Goal: Task Accomplishment & Management: Manage account settings

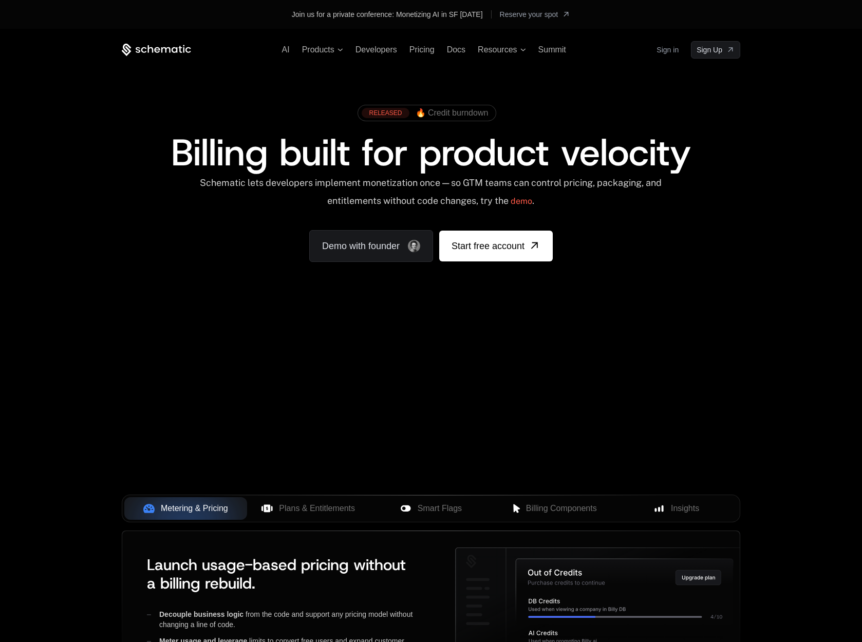
click at [667, 53] on link "Sign in" at bounding box center [667, 50] width 22 height 16
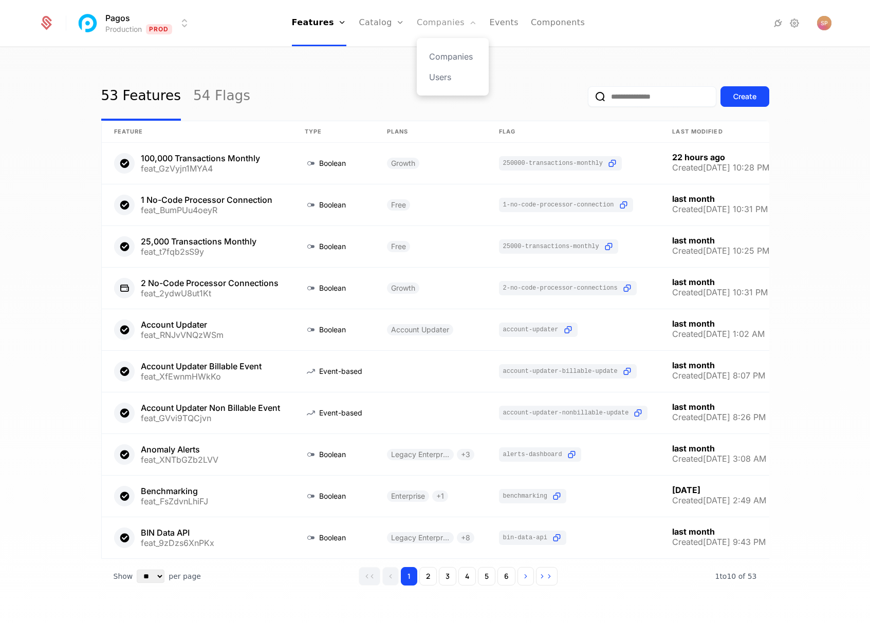
click at [451, 23] on link "Companies" at bounding box center [447, 23] width 60 height 46
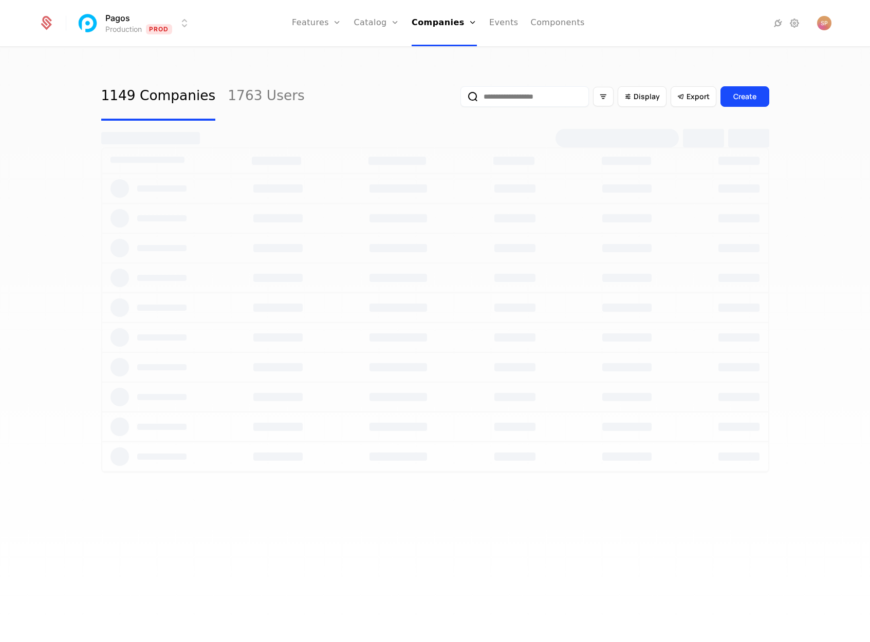
click at [523, 97] on input "email" at bounding box center [524, 96] width 128 height 21
paste input "**********"
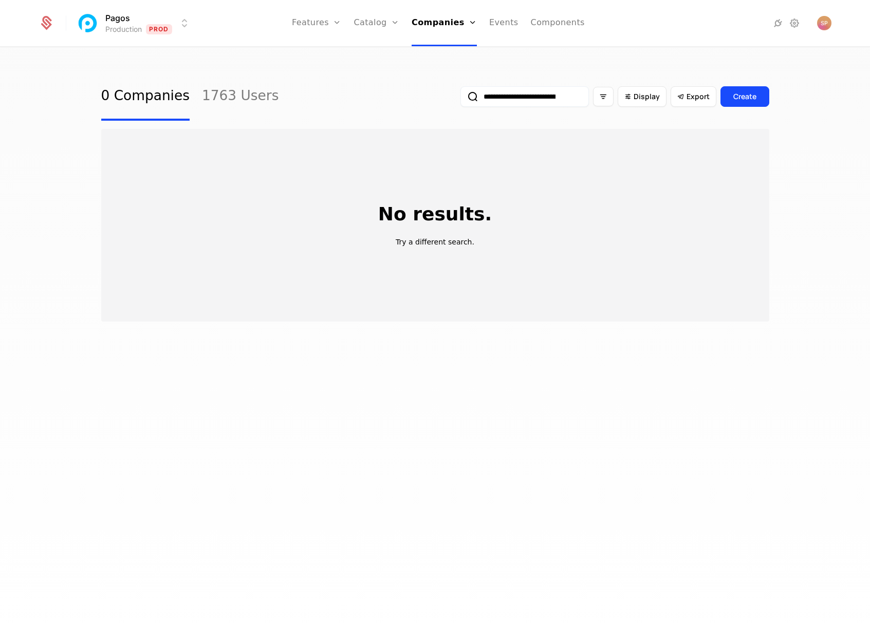
type input "**********"
click at [460, 99] on button "submit" at bounding box center [460, 99] width 0 height 0
click at [161, 26] on html "**********" at bounding box center [435, 321] width 870 height 642
click at [158, 75] on div "Development Dev" at bounding box center [166, 74] width 174 height 21
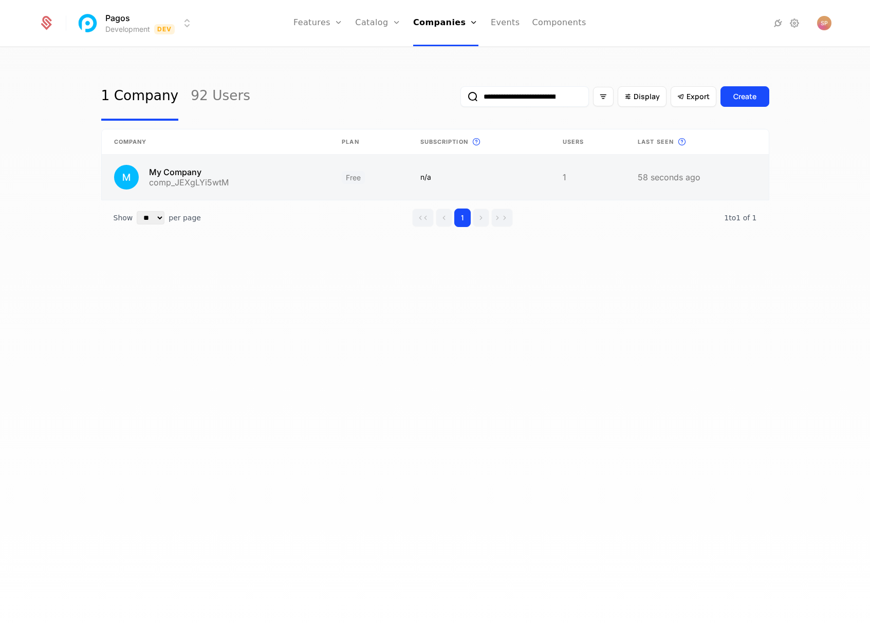
click at [249, 177] on link at bounding box center [216, 177] width 228 height 45
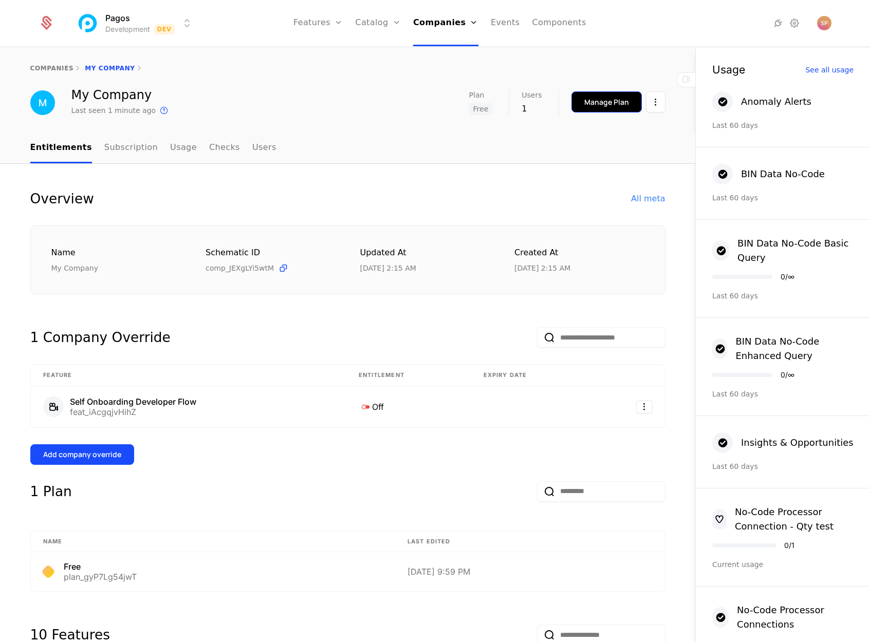
click at [595, 105] on div "Manage Plan" at bounding box center [606, 102] width 45 height 10
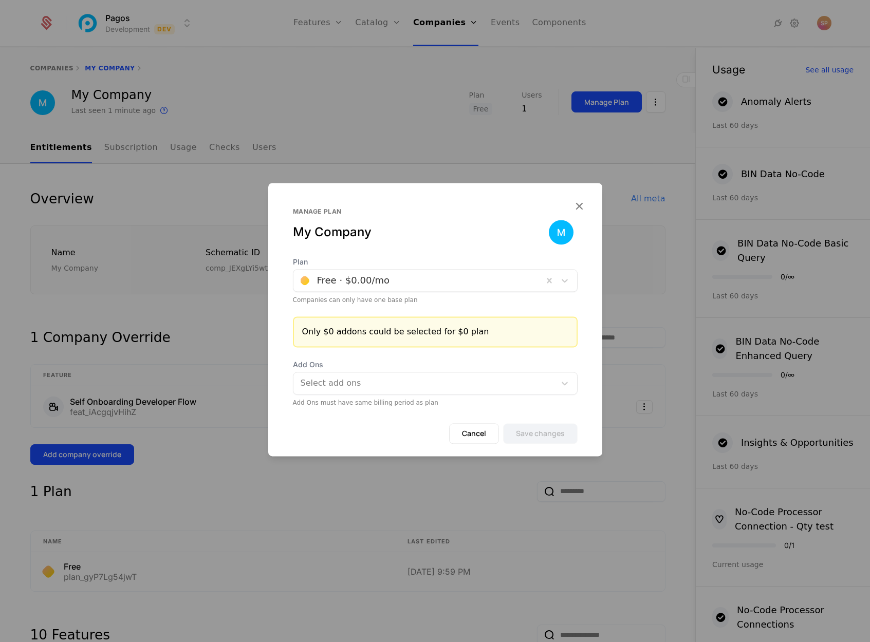
click at [348, 280] on div "Free · $0.00 /mo" at bounding box center [353, 280] width 73 height 9
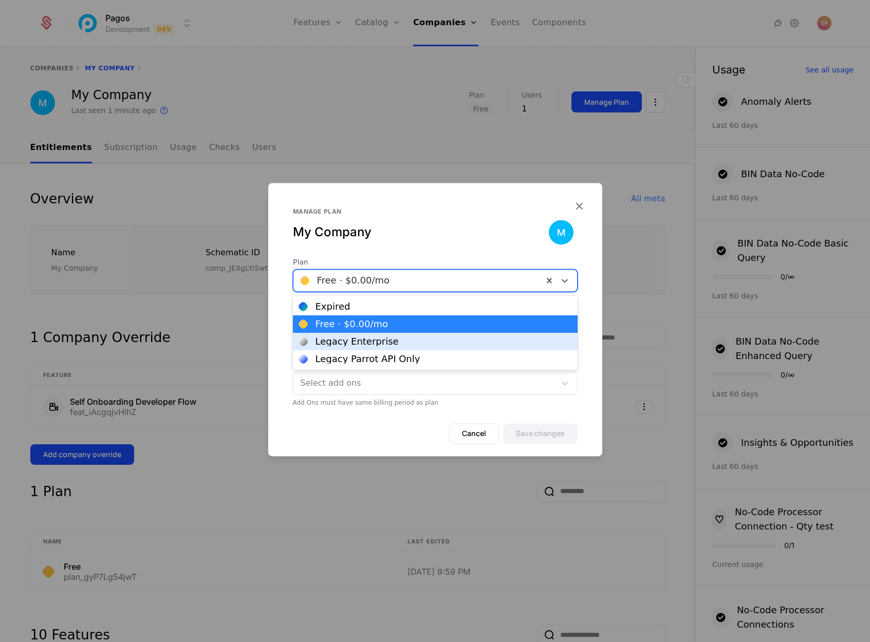
click at [361, 341] on div "Legacy Enterprise" at bounding box center [356, 341] width 83 height 9
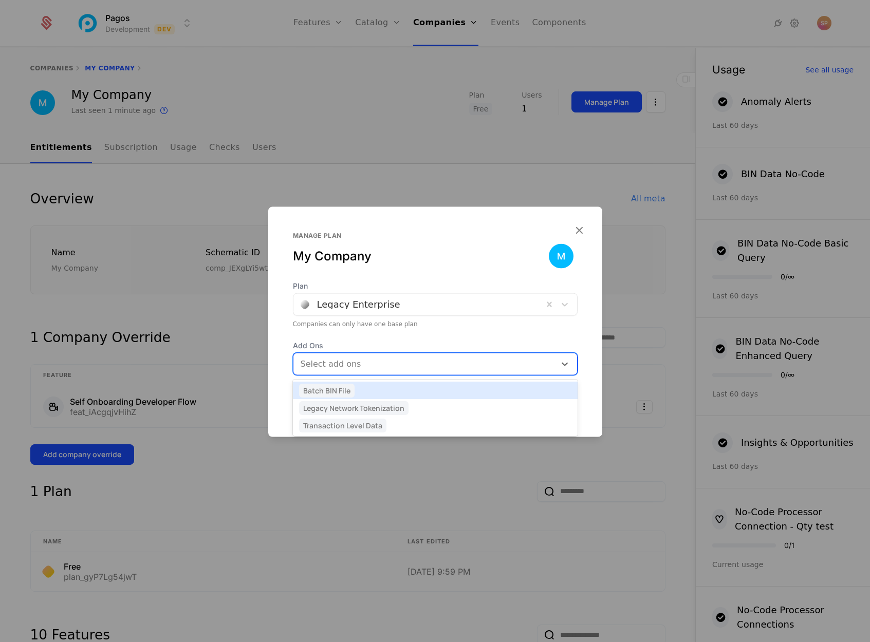
click at [473, 367] on div at bounding box center [426, 364] width 248 height 14
click at [395, 339] on div "Plan Legacy Enterprise Companies can only have one base plan Add Ons [object Ob…" at bounding box center [435, 334] width 334 height 107
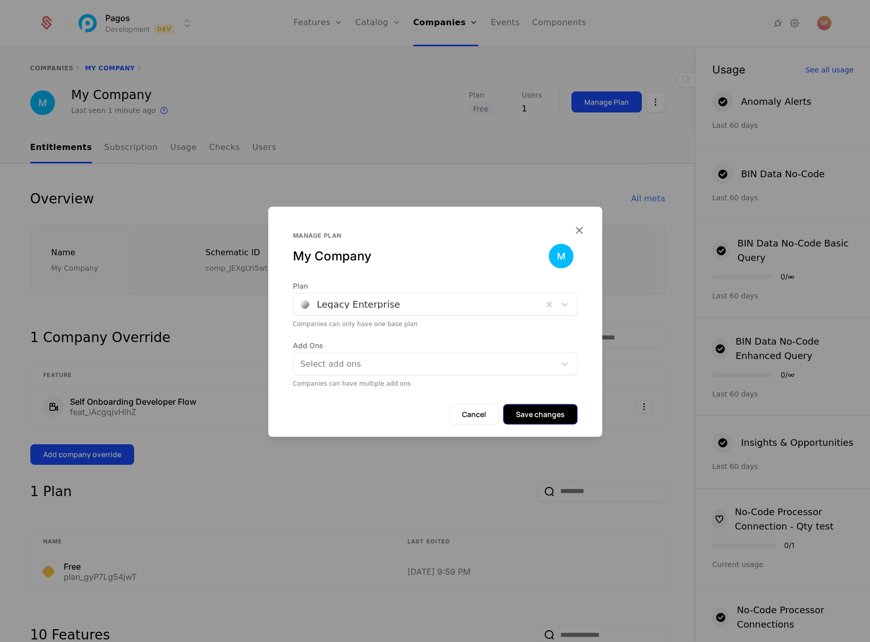
click at [533, 418] on button "Save changes" at bounding box center [540, 414] width 74 height 21
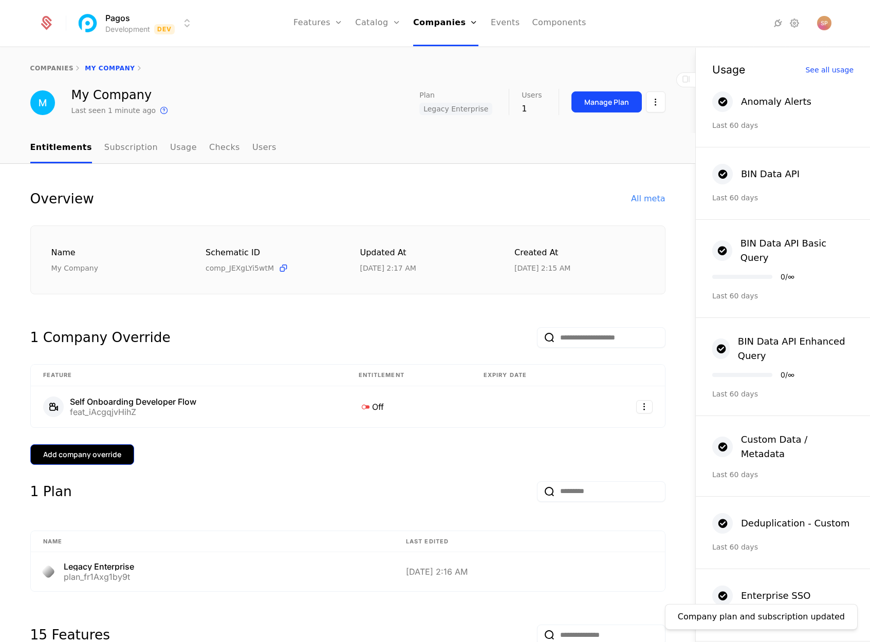
click at [102, 453] on div "Add company override" at bounding box center [82, 454] width 78 height 10
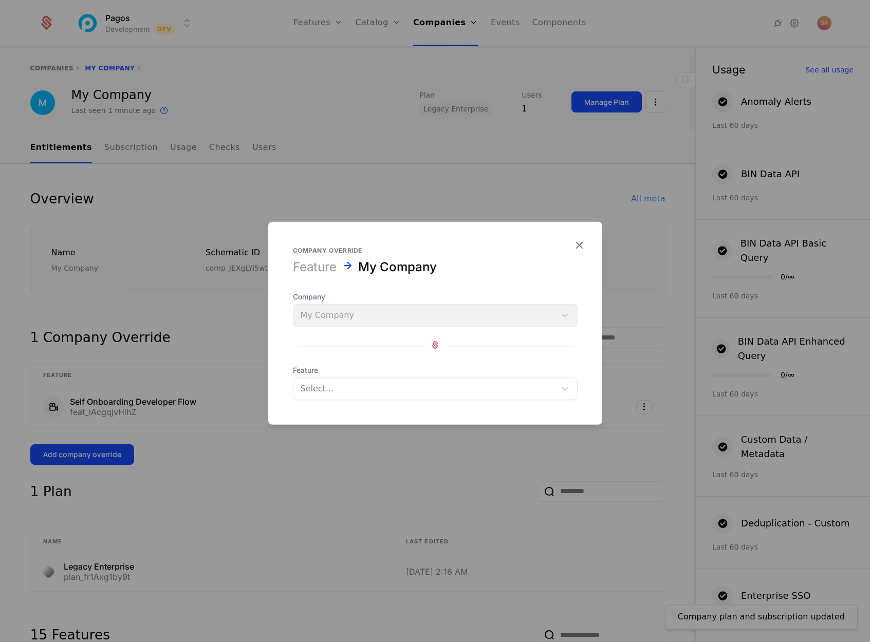
click at [321, 386] on div "Select..." at bounding box center [426, 389] width 250 height 12
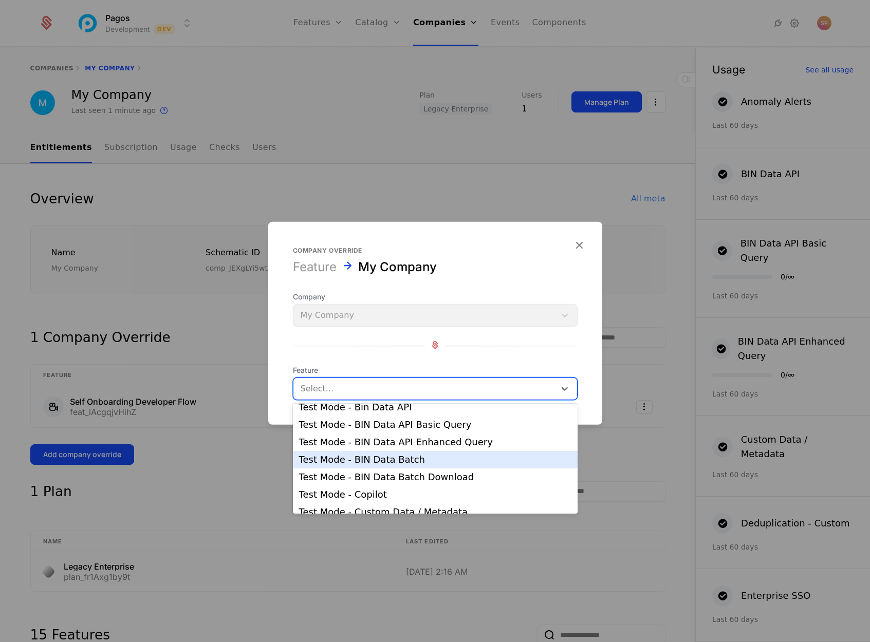
scroll to position [608, 0]
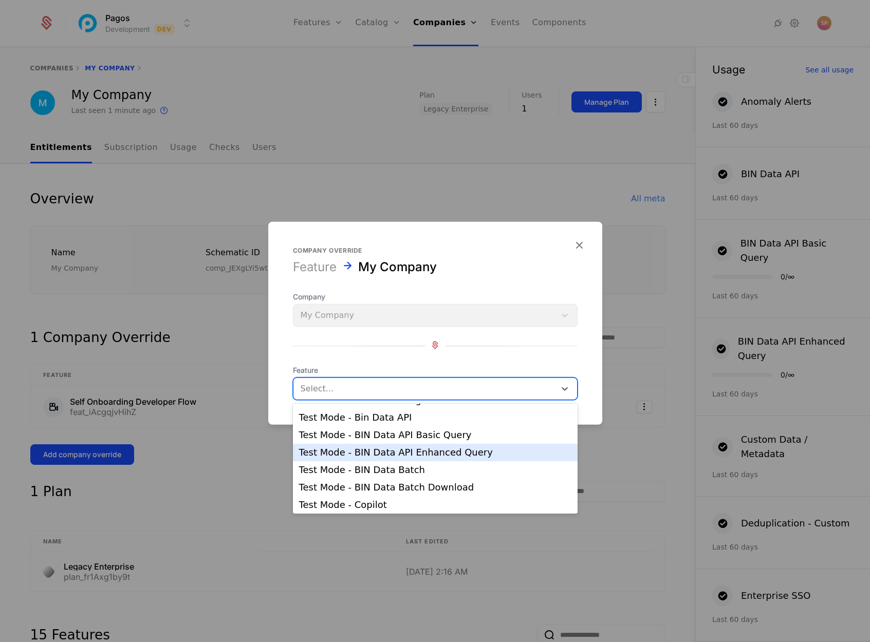
click at [385, 453] on div "Test Mode - BIN Data API Enhanced Query" at bounding box center [435, 452] width 272 height 9
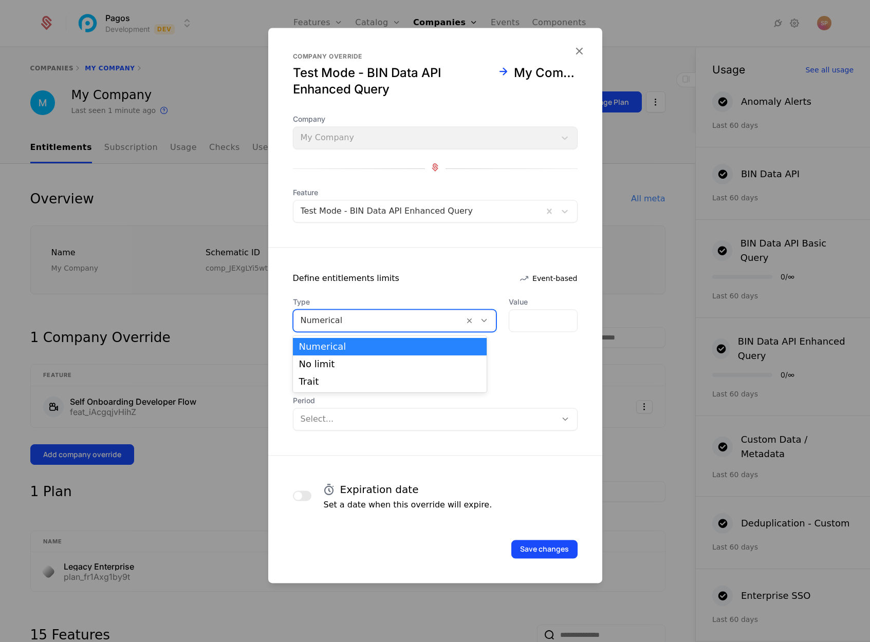
click at [429, 320] on div at bounding box center [379, 320] width 157 height 14
click at [331, 366] on div "No limit" at bounding box center [390, 364] width 182 height 9
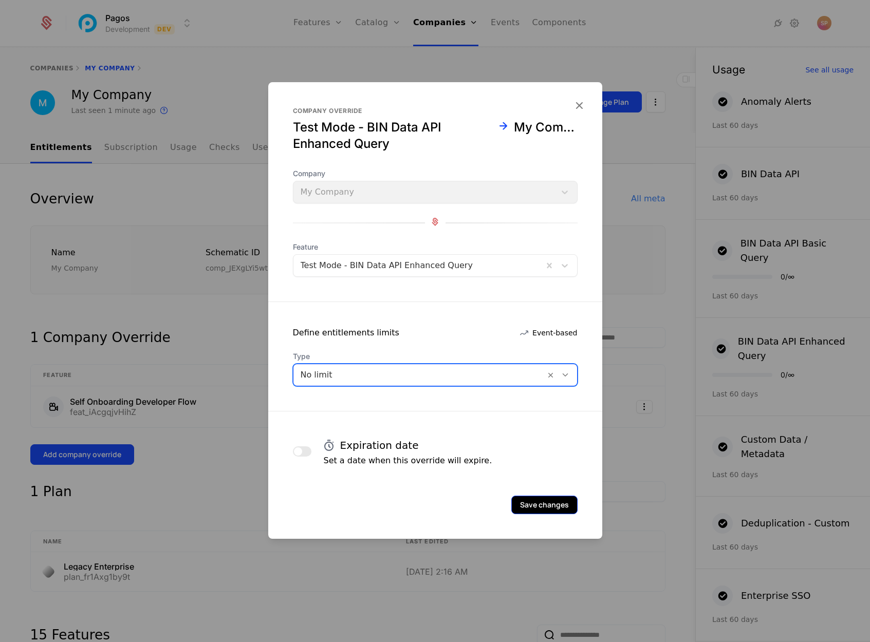
click at [539, 506] on button "Save changes" at bounding box center [544, 505] width 66 height 18
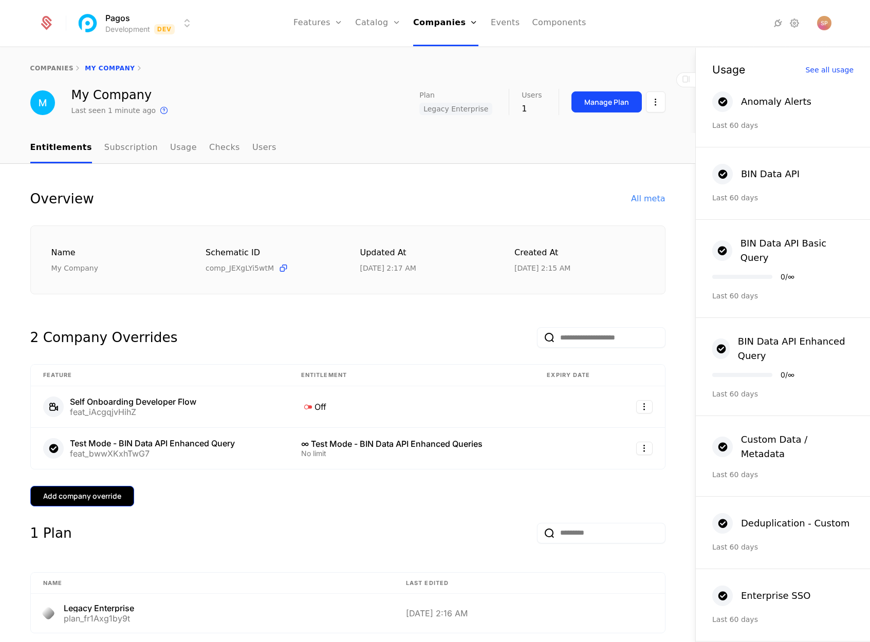
click at [78, 495] on div "Add company override" at bounding box center [82, 496] width 78 height 10
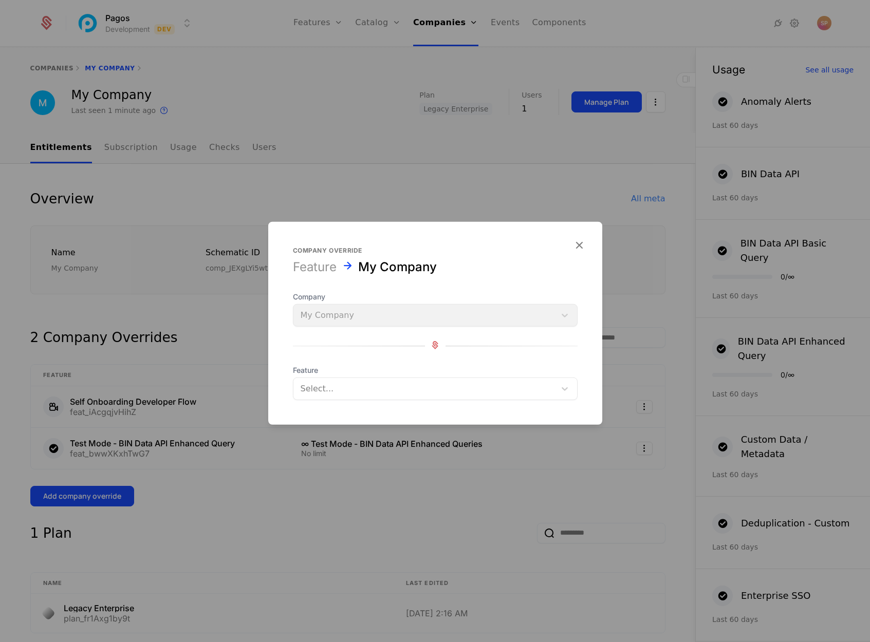
click at [333, 392] on div at bounding box center [425, 389] width 248 height 14
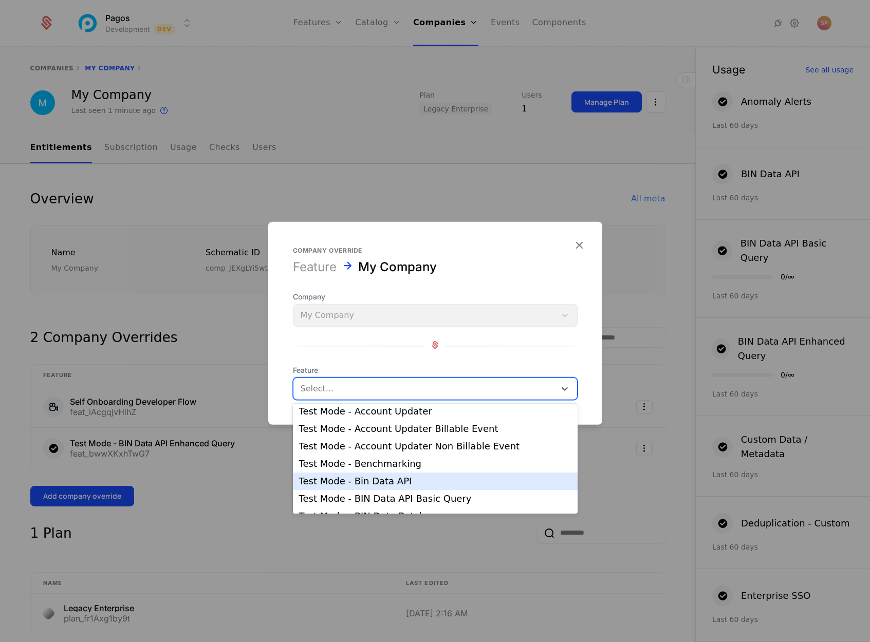
scroll to position [559, 0]
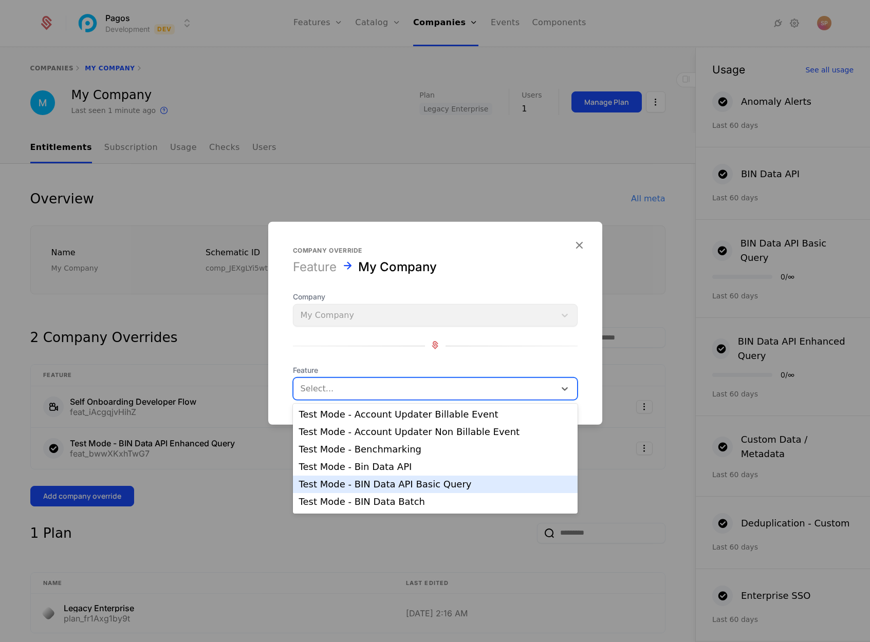
click at [361, 482] on div "Test Mode - BIN Data API Basic Query" at bounding box center [435, 484] width 272 height 9
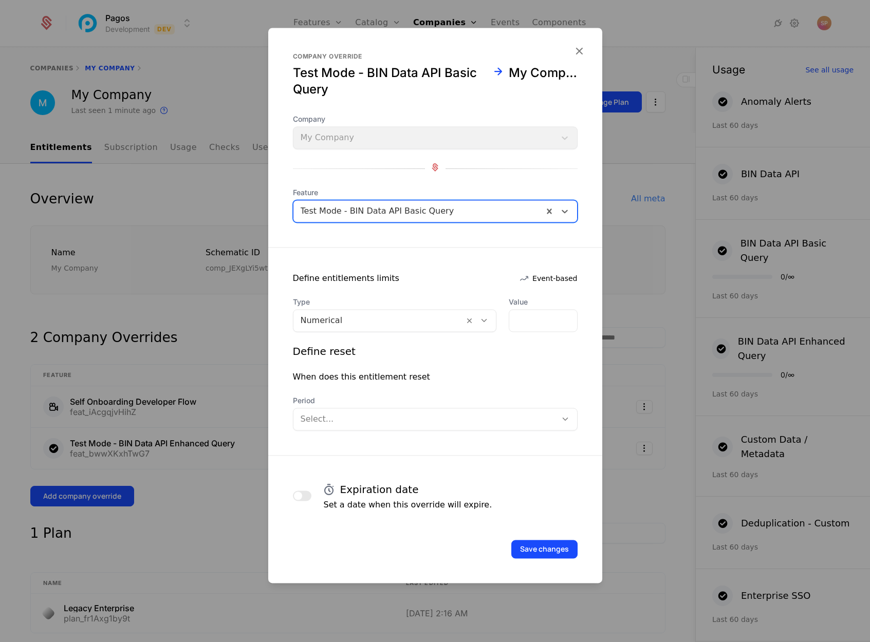
click at [440, 322] on div at bounding box center [379, 320] width 157 height 14
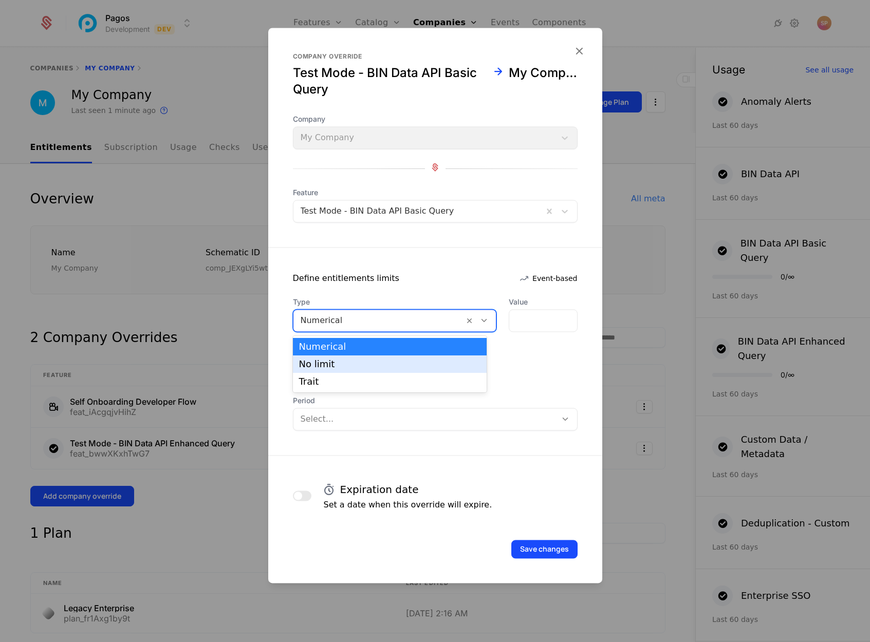
click at [325, 366] on div "No limit" at bounding box center [390, 364] width 182 height 9
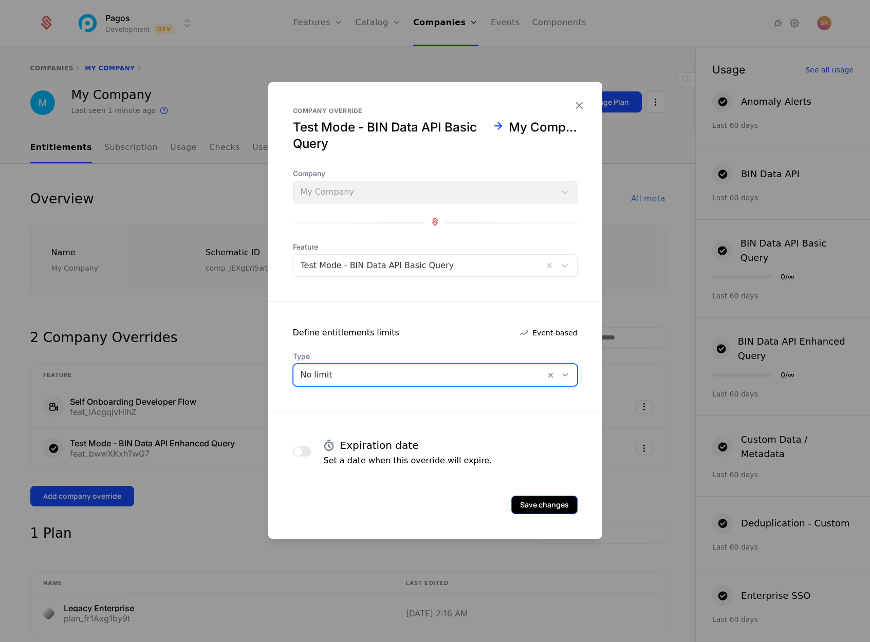
click at [536, 505] on button "Save changes" at bounding box center [544, 505] width 66 height 18
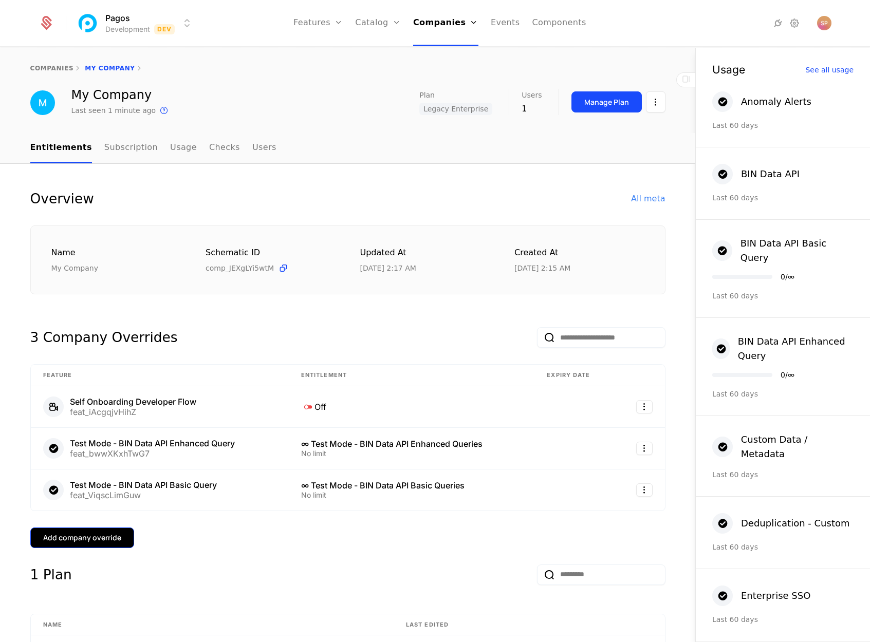
click at [93, 535] on div "Add company override" at bounding box center [82, 538] width 78 height 10
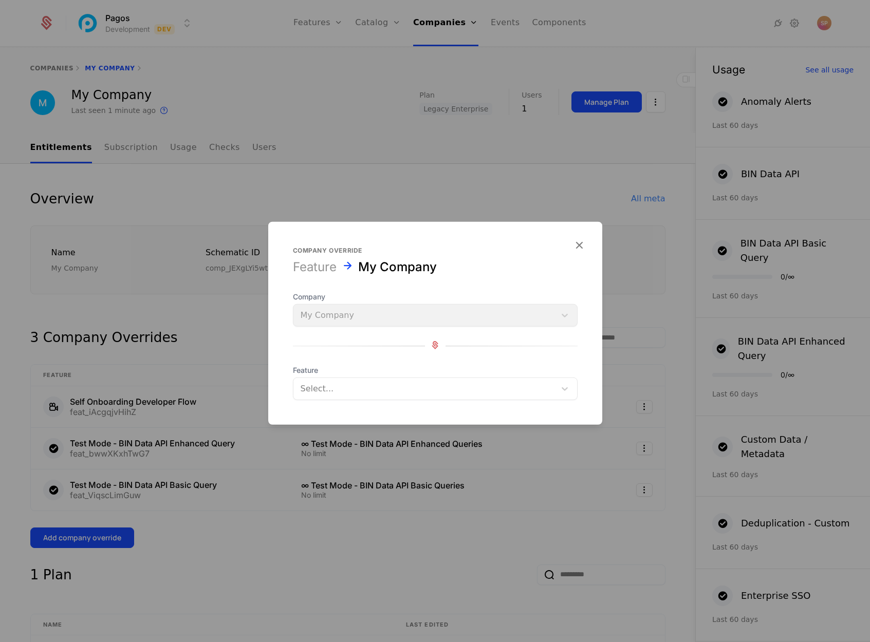
click at [342, 388] on div at bounding box center [425, 389] width 248 height 14
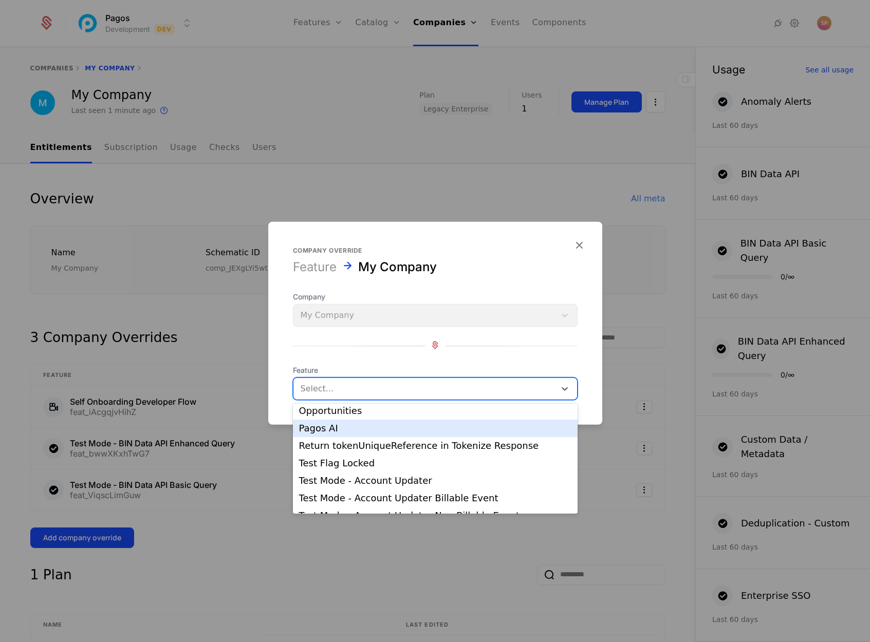
scroll to position [517, 0]
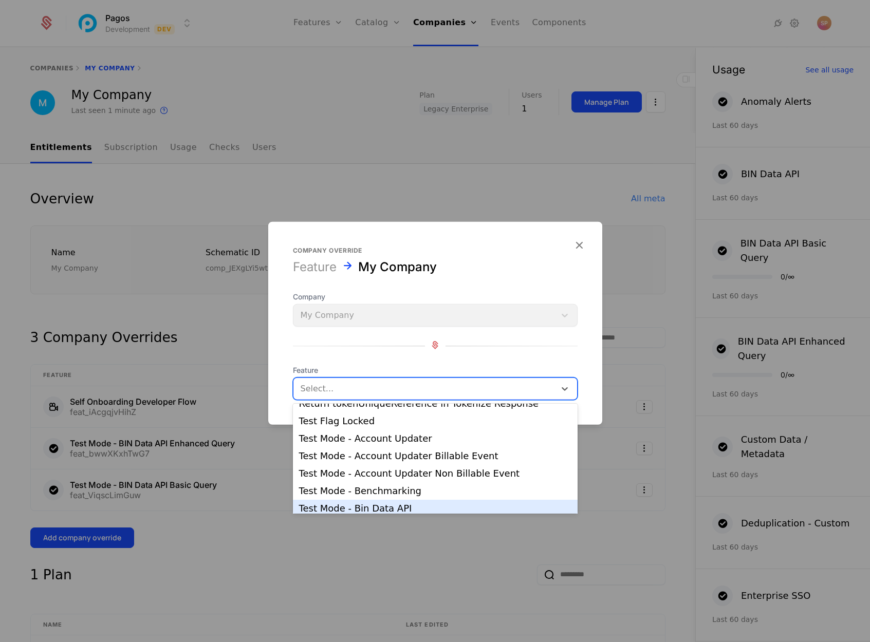
click at [357, 505] on div "Test Mode - Bin Data API" at bounding box center [435, 508] width 272 height 9
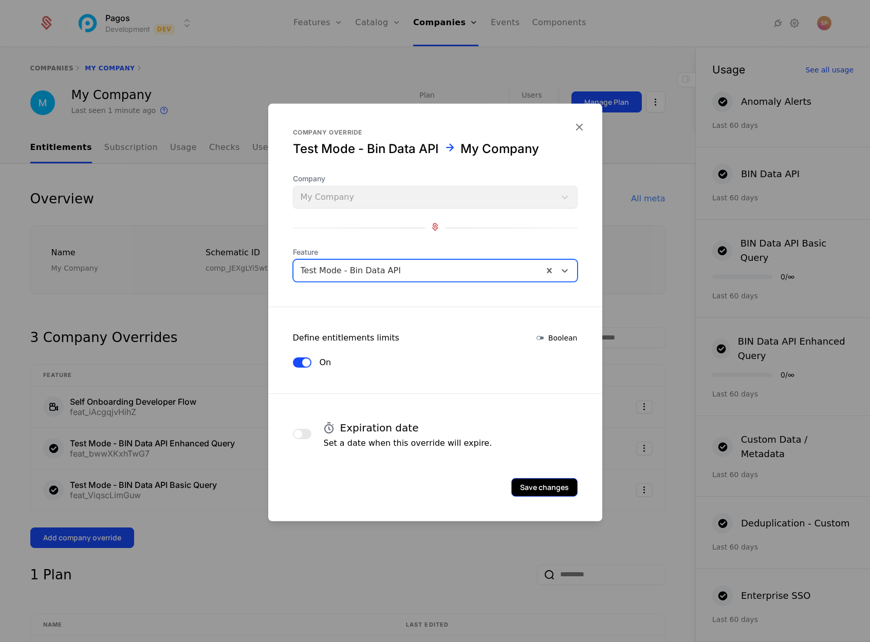
click at [542, 487] on button "Save changes" at bounding box center [544, 487] width 66 height 18
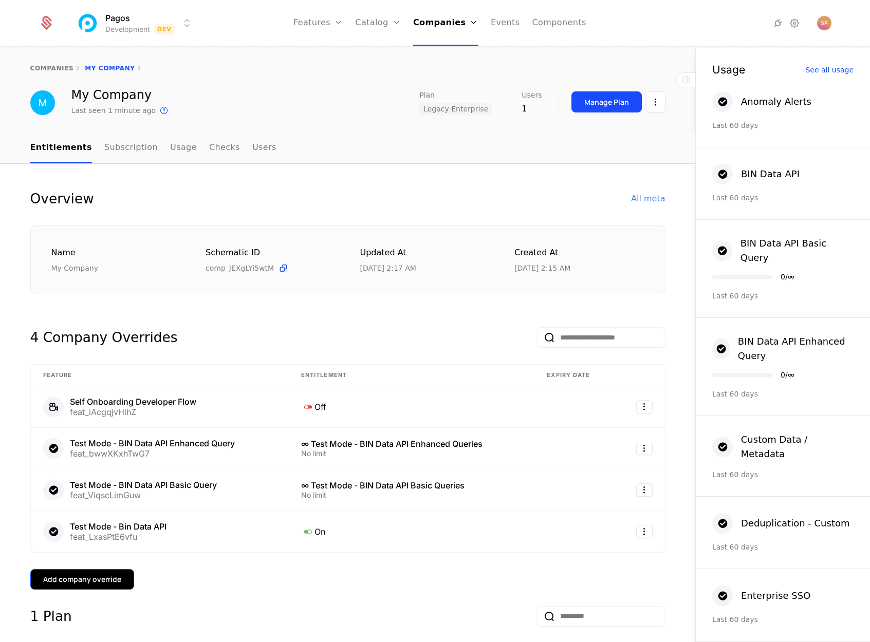
click at [73, 581] on div "Add company override" at bounding box center [82, 579] width 78 height 10
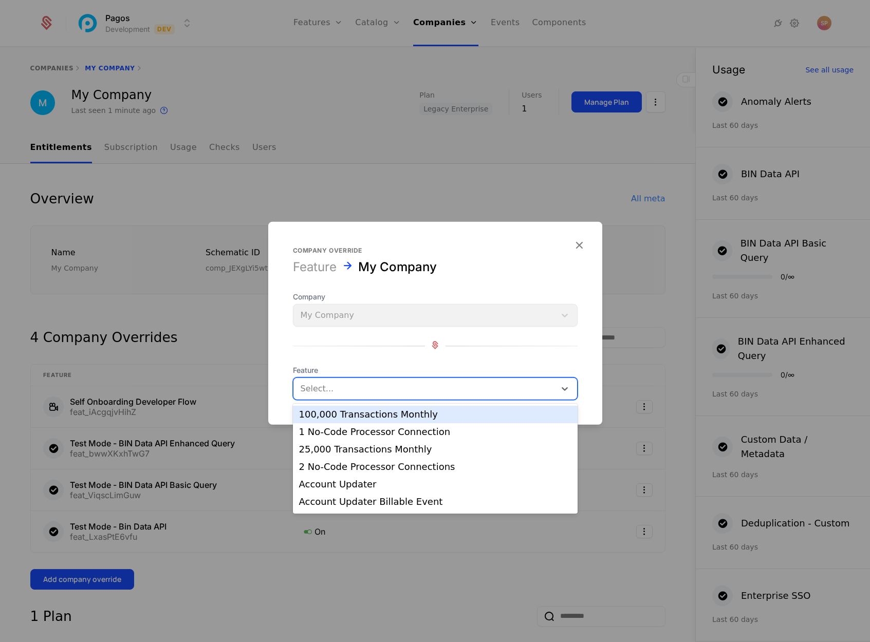
click at [375, 390] on div at bounding box center [425, 389] width 248 height 14
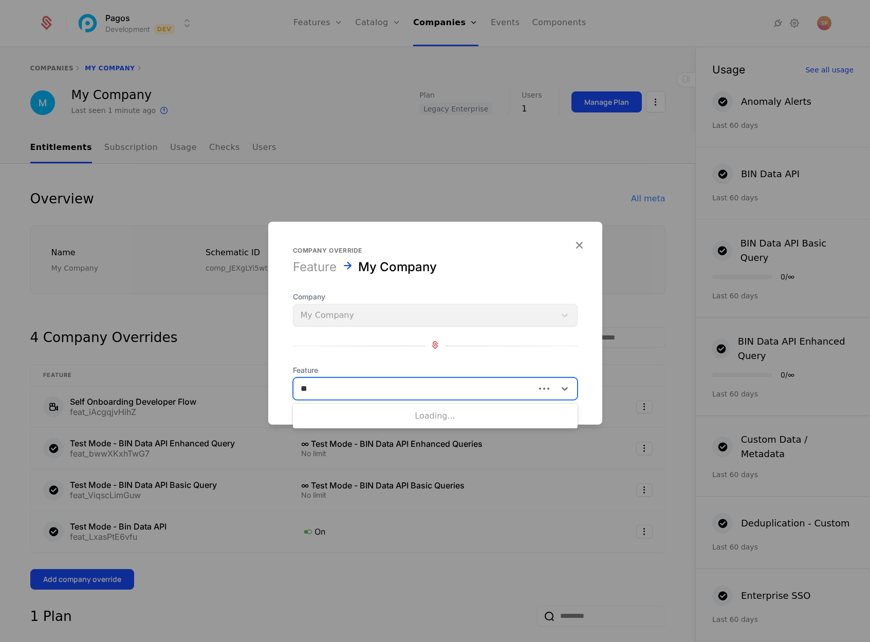
type input "***"
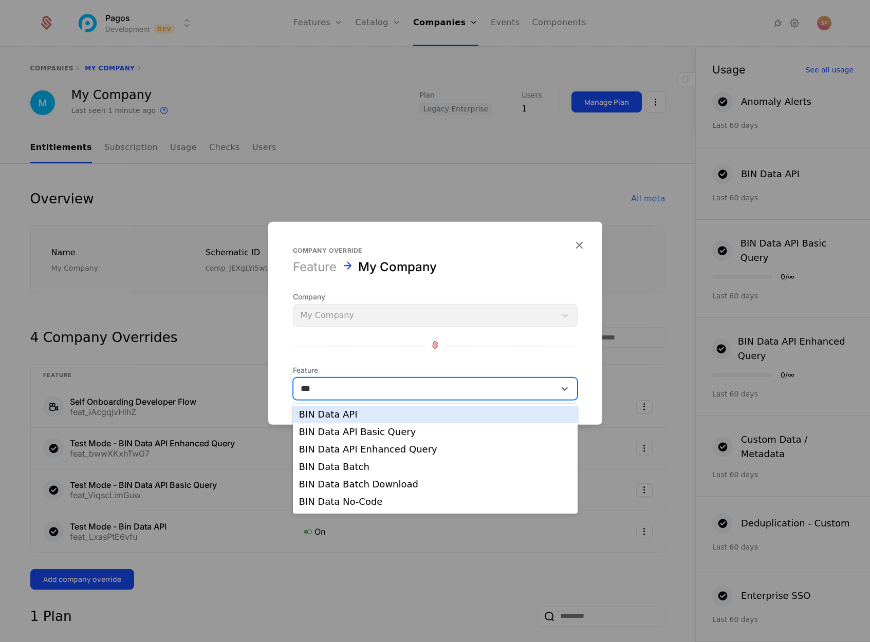
click at [363, 418] on div "BIN Data API" at bounding box center [435, 414] width 272 height 9
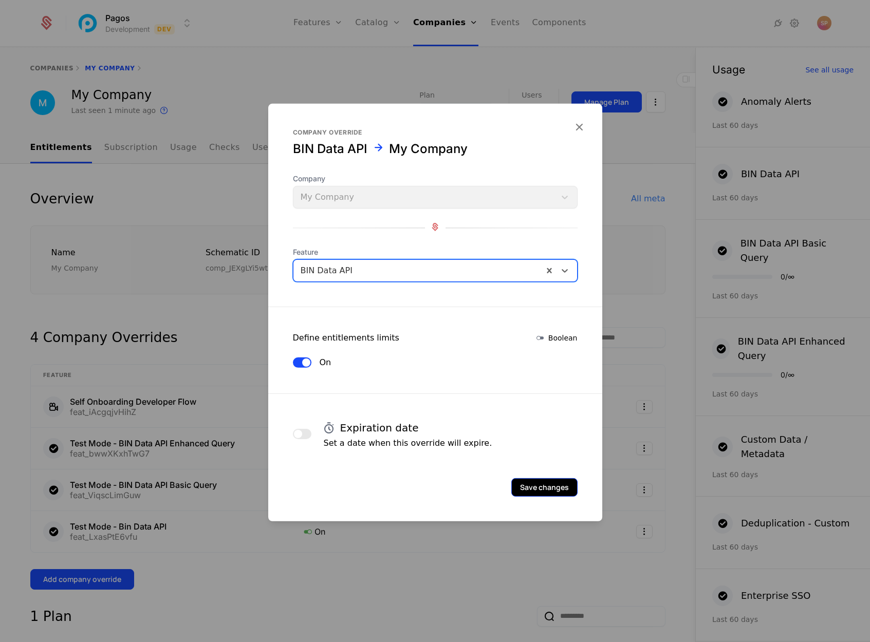
click at [545, 491] on button "Save changes" at bounding box center [544, 487] width 66 height 18
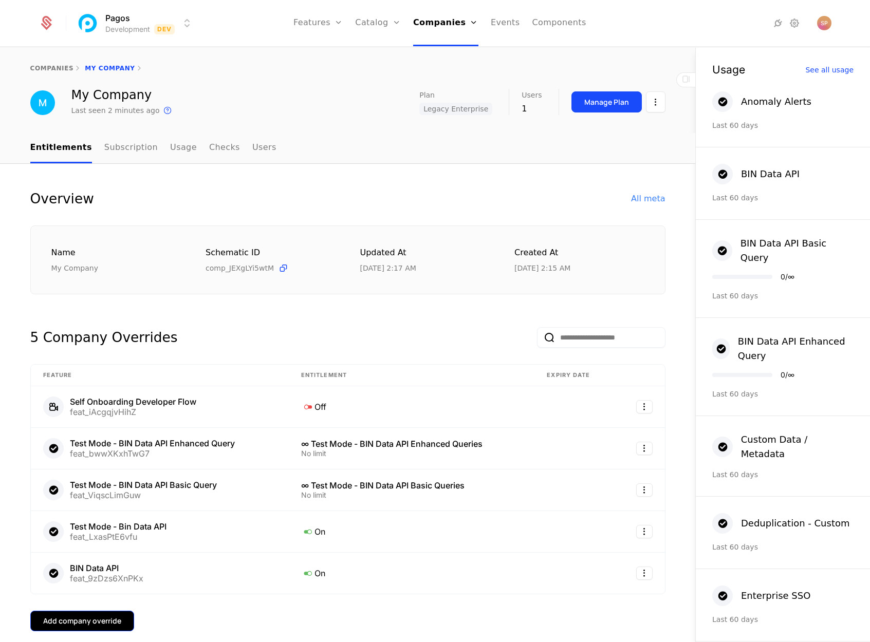
click at [99, 621] on div "Add company override" at bounding box center [82, 621] width 78 height 10
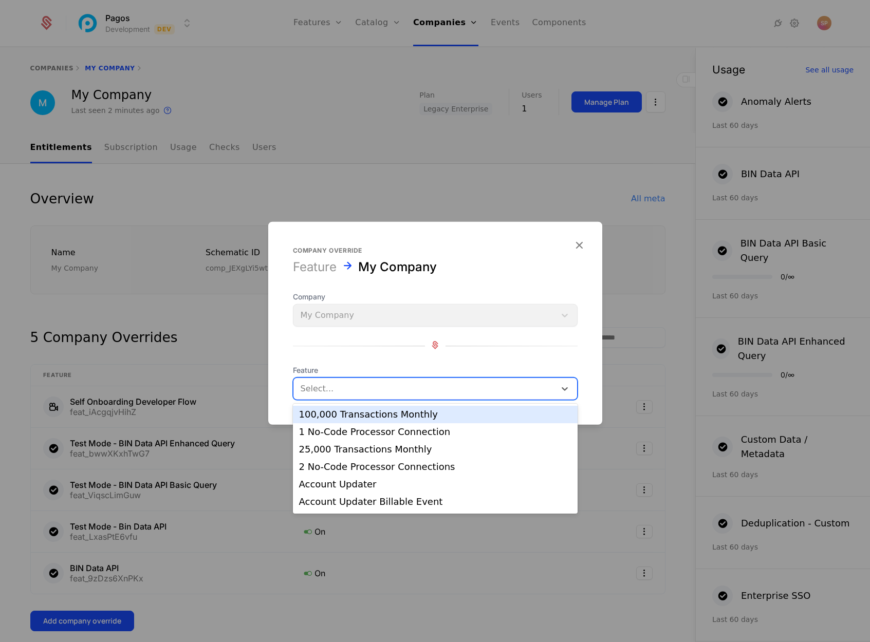
click at [356, 386] on div at bounding box center [425, 389] width 248 height 14
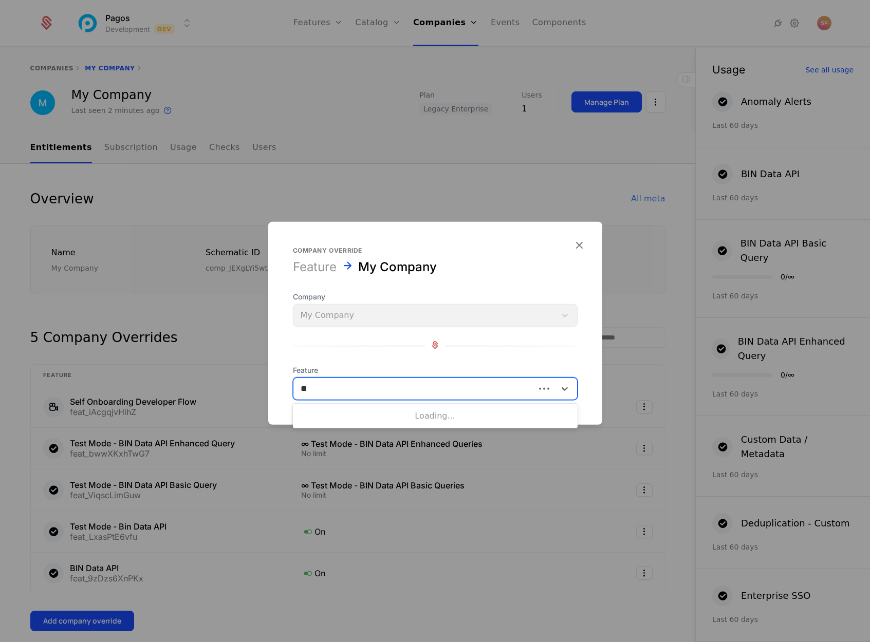
type input "***"
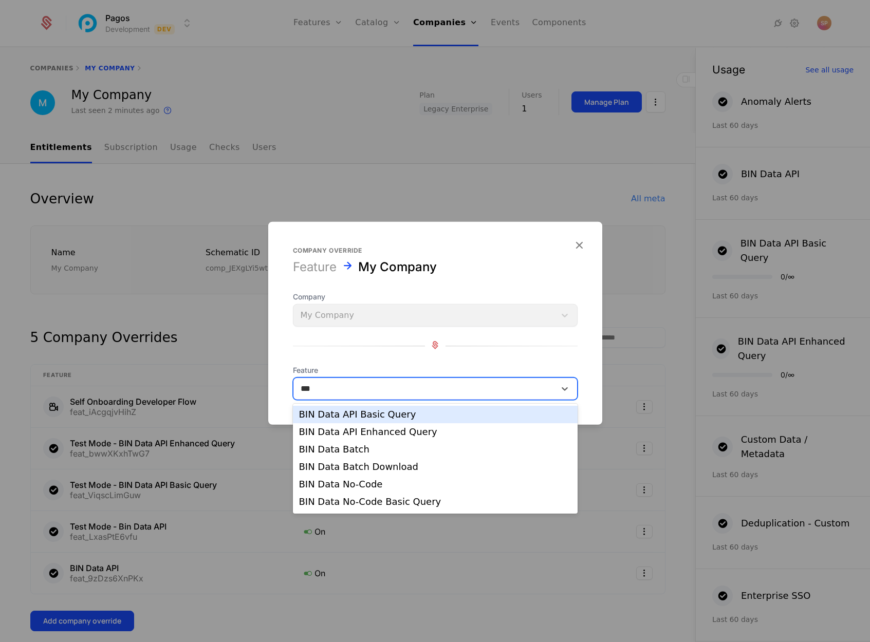
click at [351, 416] on div "BIN Data API Basic Query" at bounding box center [435, 414] width 272 height 9
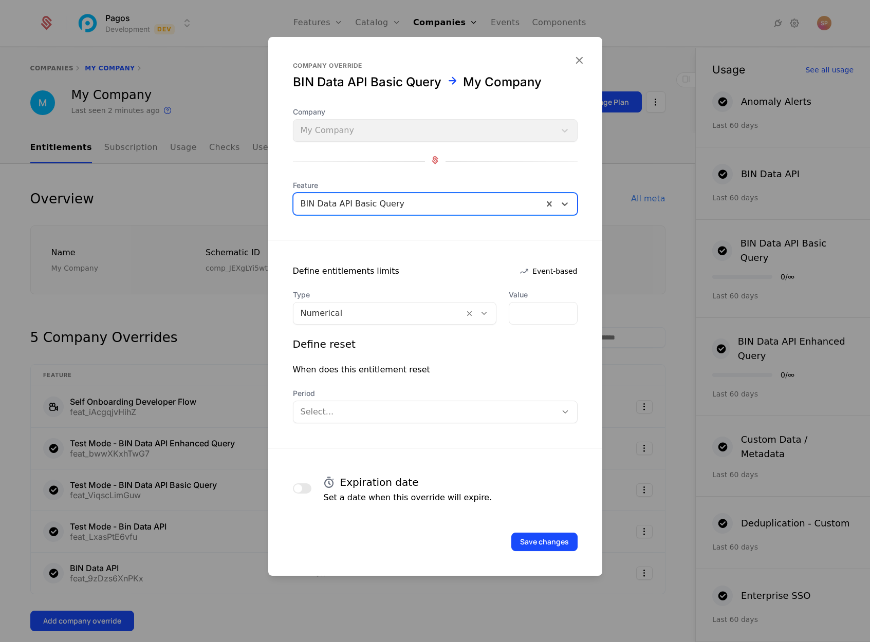
click at [375, 318] on div at bounding box center [379, 313] width 157 height 14
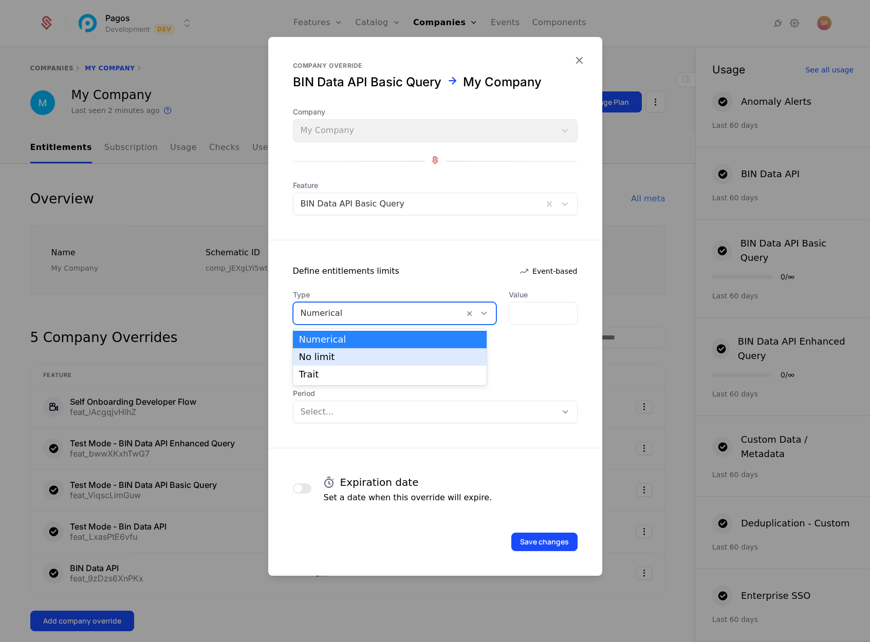
click at [344, 354] on div "No limit" at bounding box center [390, 356] width 182 height 9
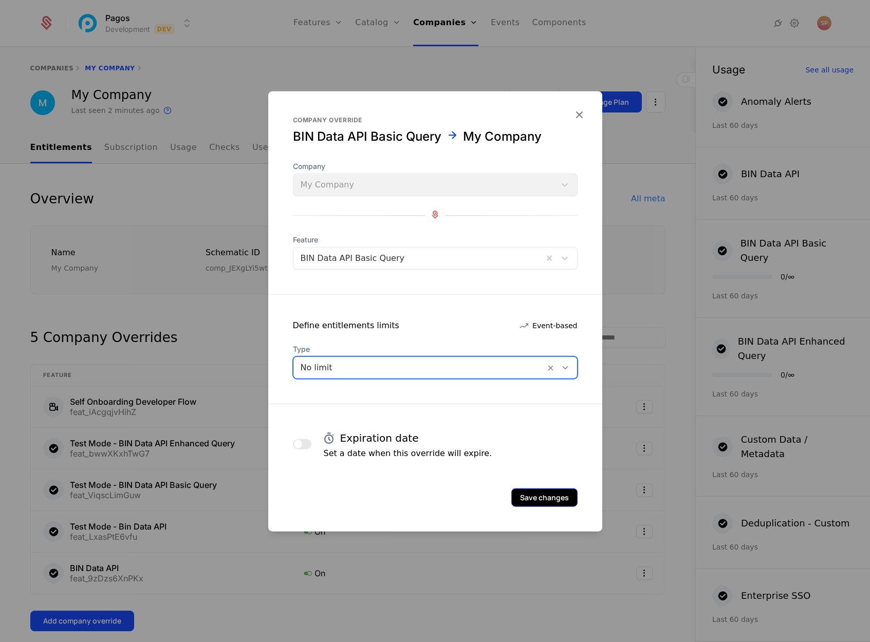
click at [528, 493] on button "Save changes" at bounding box center [544, 498] width 66 height 18
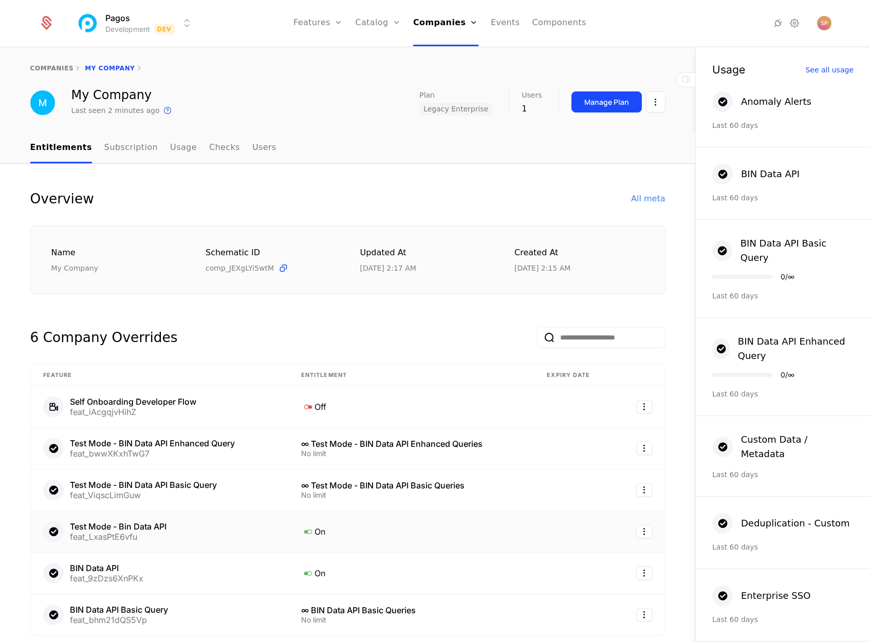
scroll to position [189, 0]
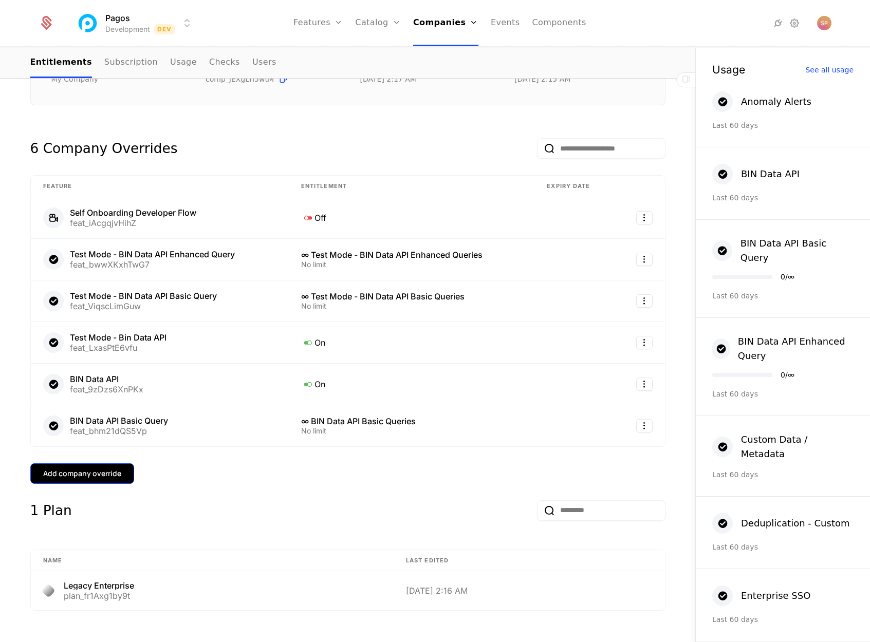
click at [80, 474] on div "Add company override" at bounding box center [82, 473] width 78 height 10
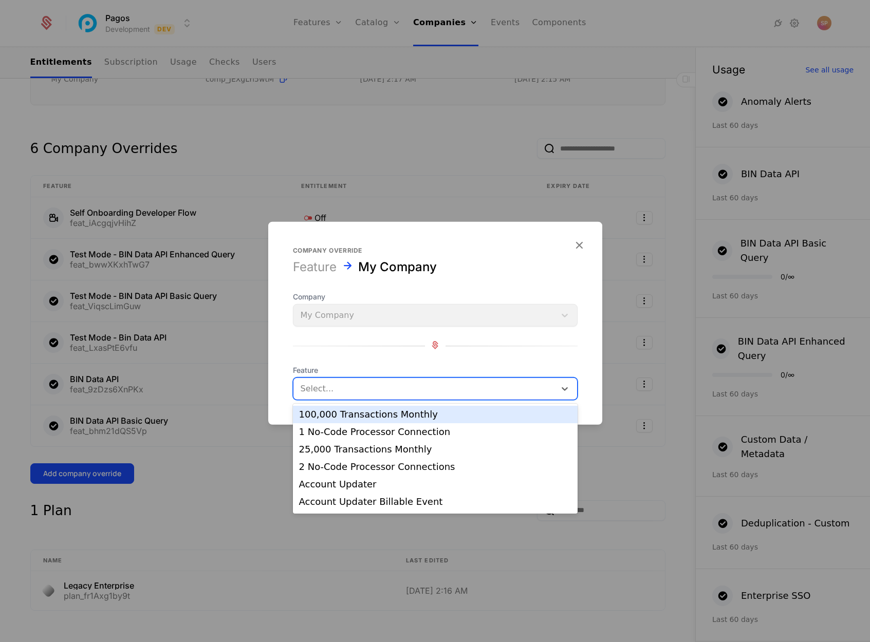
click at [332, 391] on div at bounding box center [425, 389] width 248 height 14
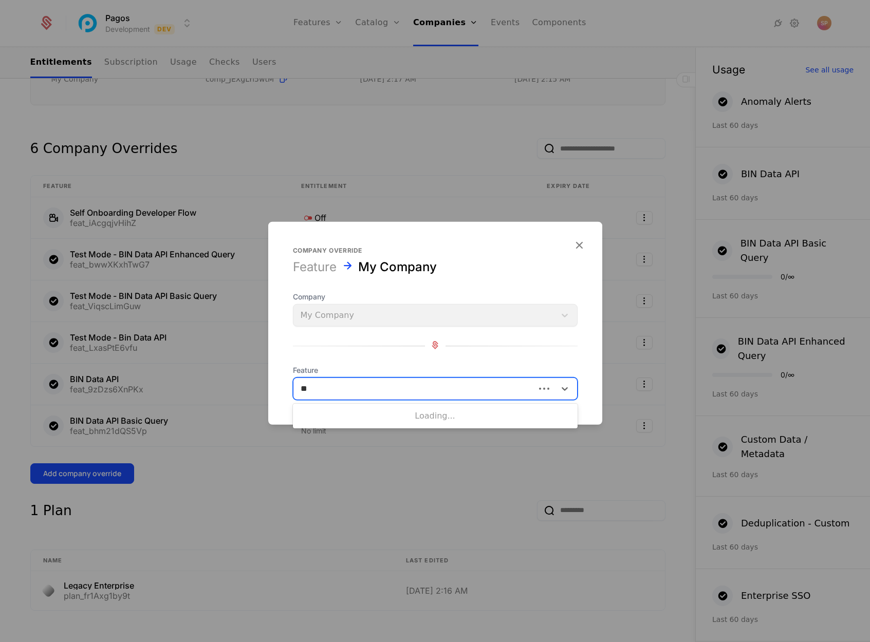
type input "***"
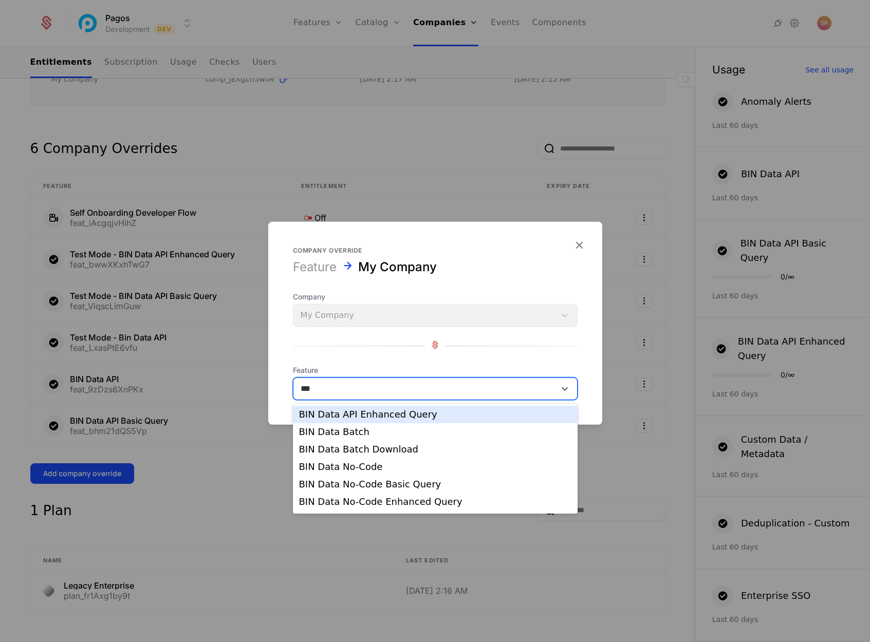
click at [363, 414] on div "BIN Data API Enhanced Query" at bounding box center [435, 414] width 272 height 9
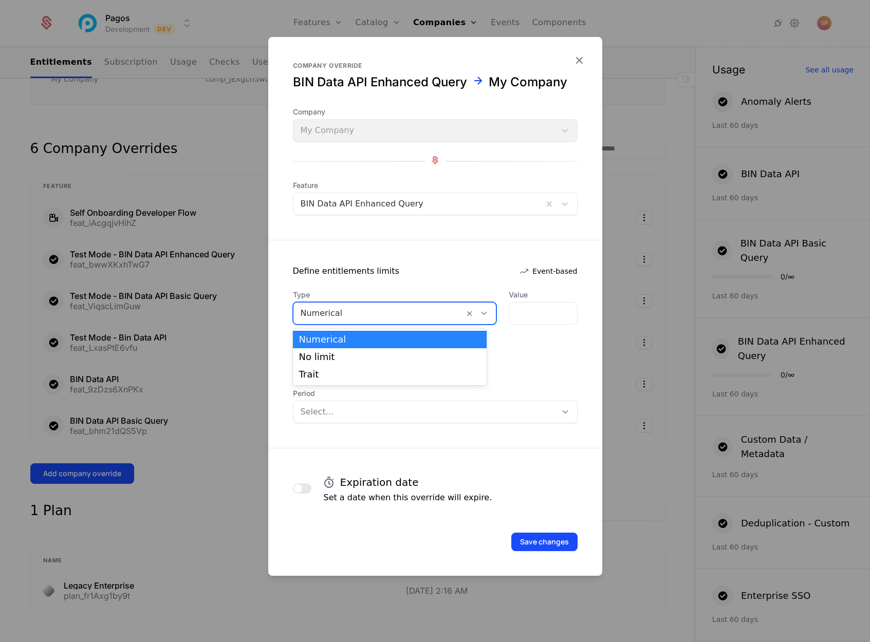
click at [364, 320] on div at bounding box center [379, 313] width 157 height 14
click at [331, 362] on div "No limit" at bounding box center [390, 356] width 194 height 17
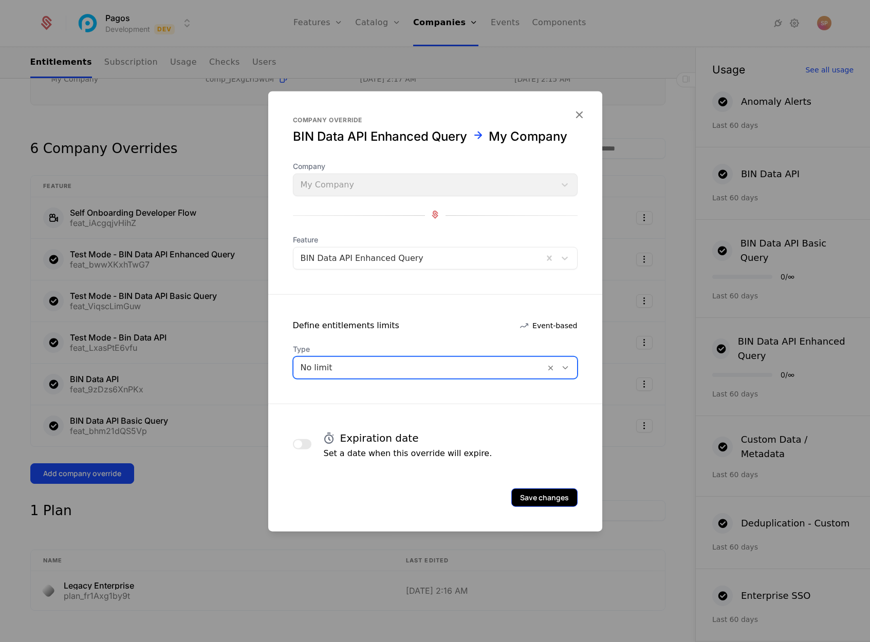
click at [540, 498] on button "Save changes" at bounding box center [544, 498] width 66 height 18
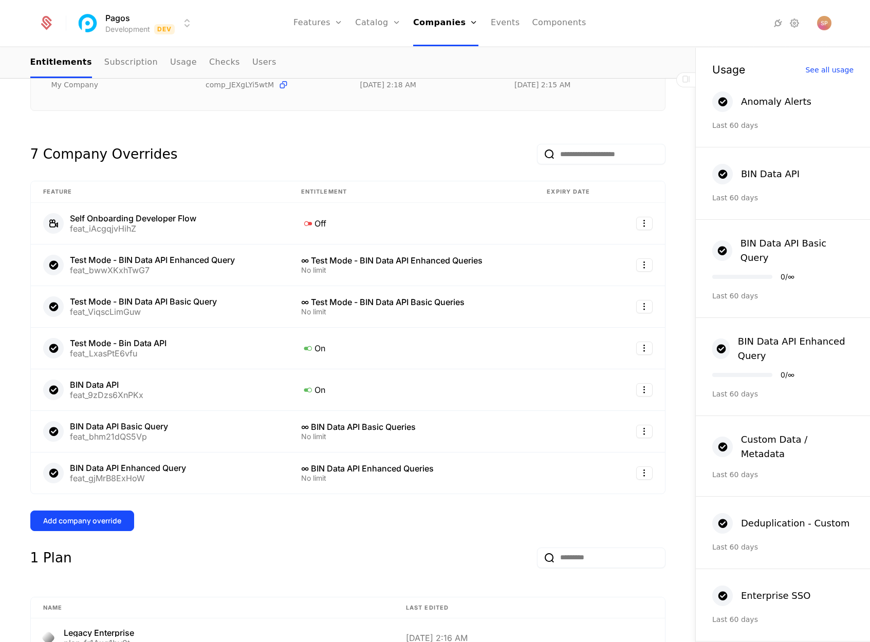
scroll to position [298, 0]
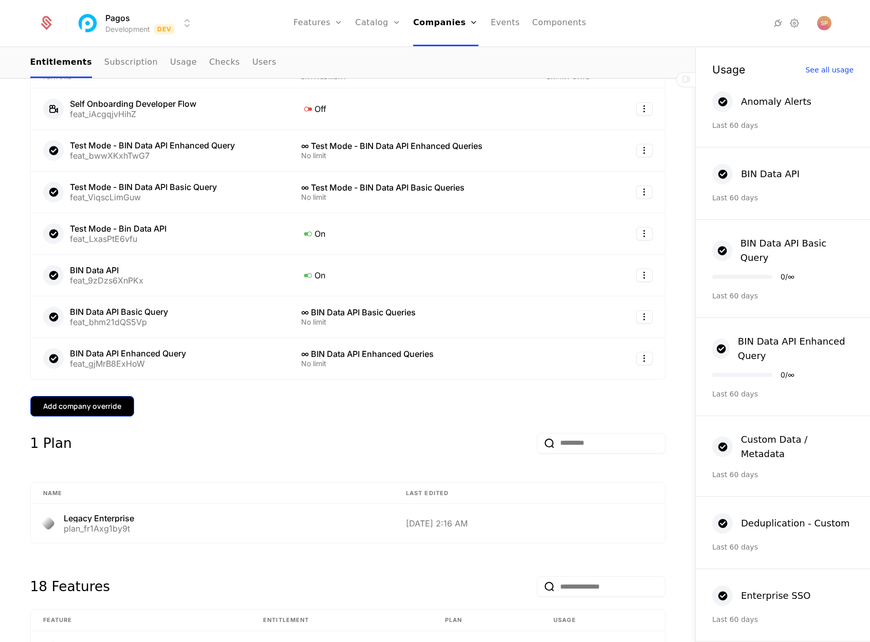
click at [95, 407] on div "Add company override" at bounding box center [82, 406] width 78 height 10
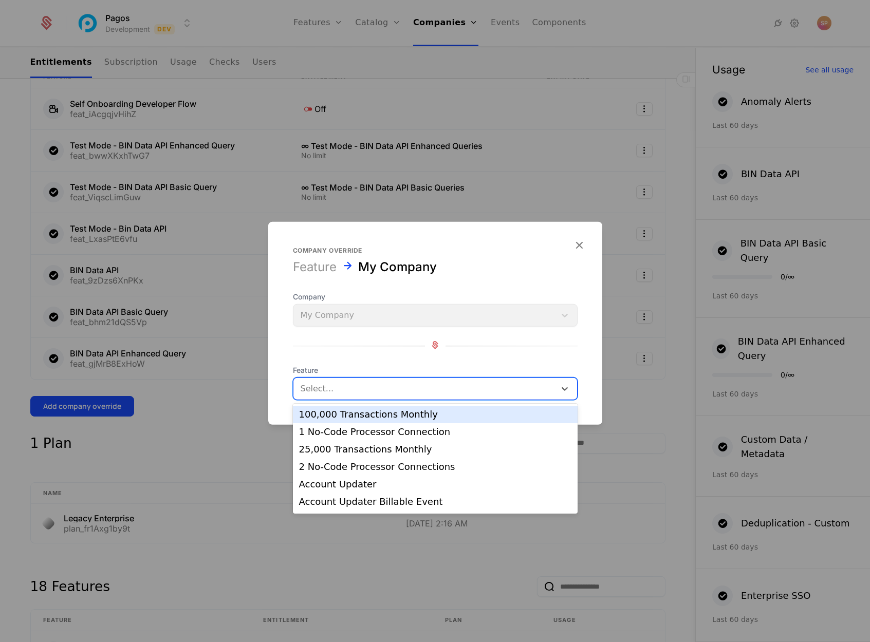
click at [355, 398] on div "Select..." at bounding box center [435, 389] width 285 height 23
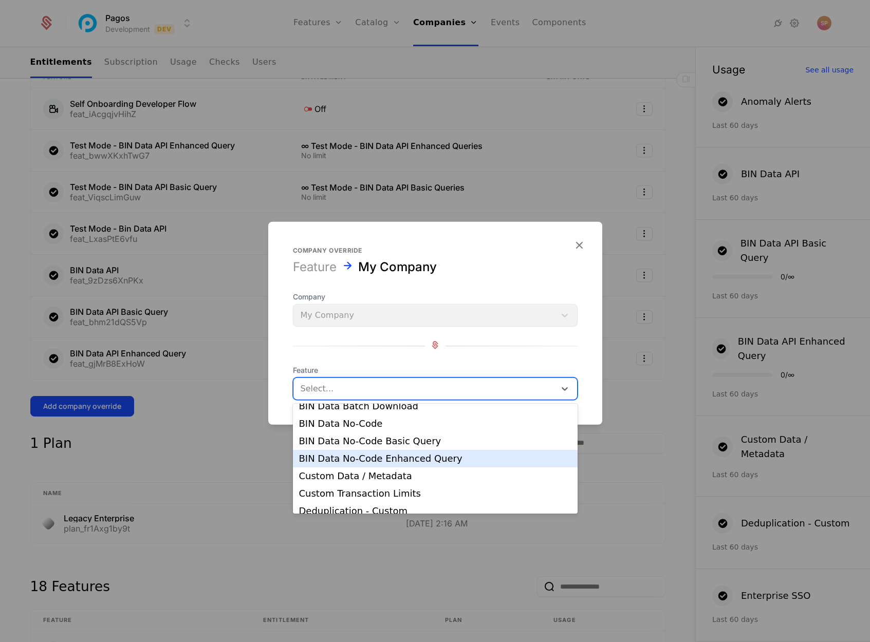
scroll to position [181, 0]
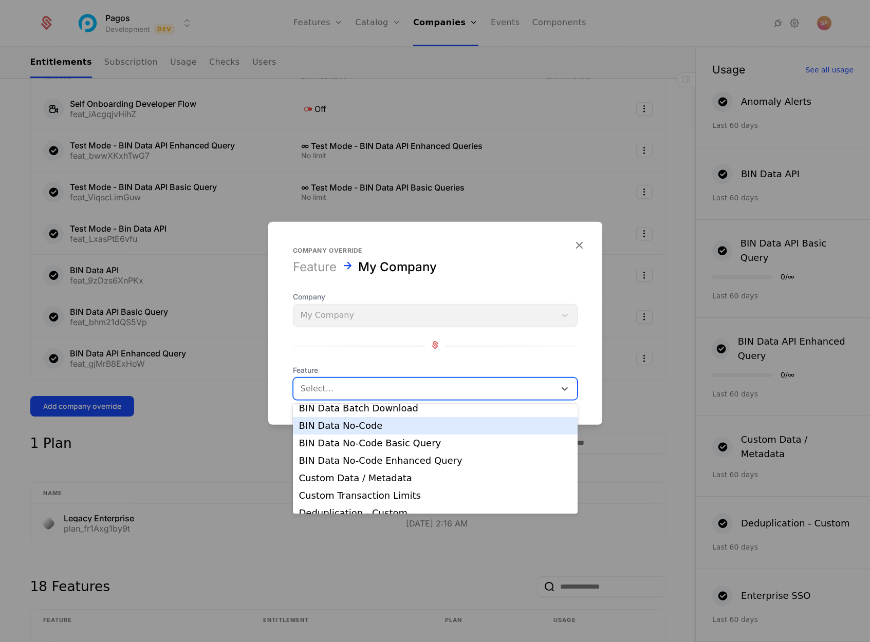
click at [363, 430] on div "BIN Data No-Code" at bounding box center [435, 425] width 272 height 9
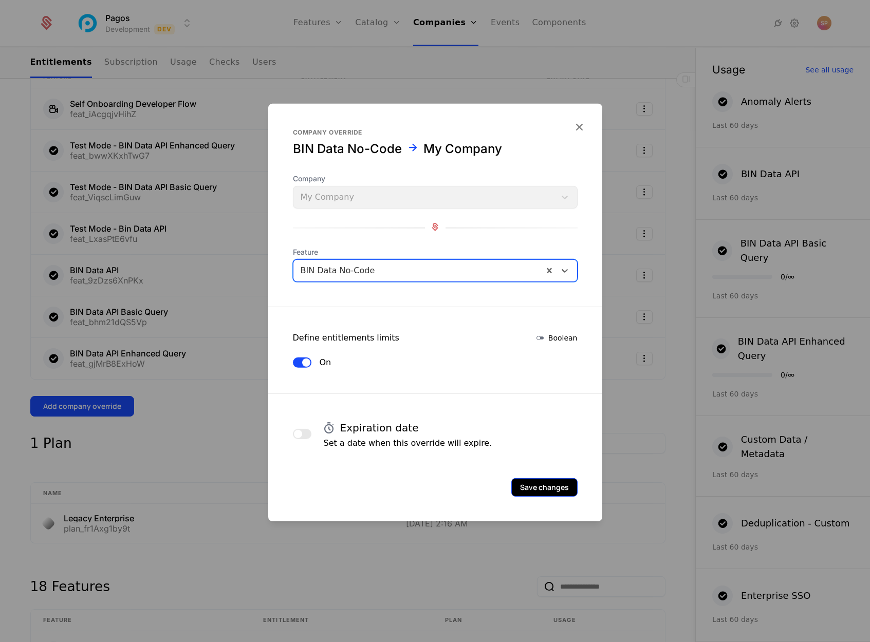
click at [543, 487] on button "Save changes" at bounding box center [544, 487] width 66 height 18
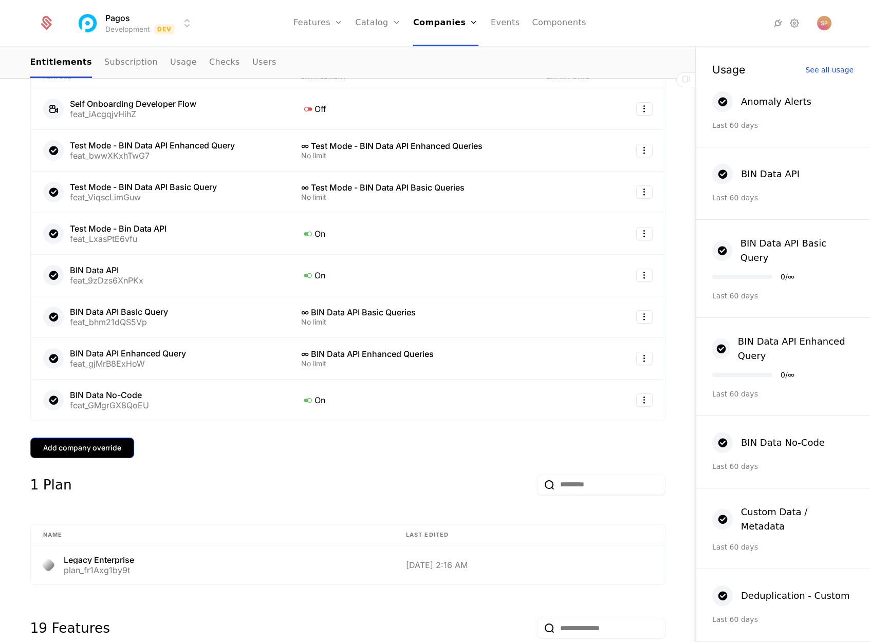
click at [94, 446] on div "Add company override" at bounding box center [82, 448] width 78 height 10
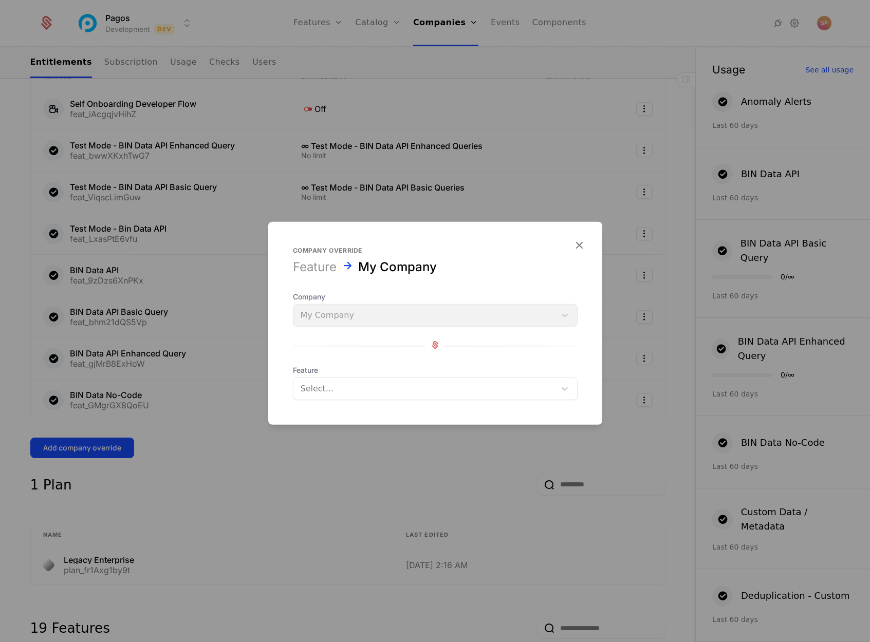
click at [340, 391] on div at bounding box center [425, 389] width 248 height 14
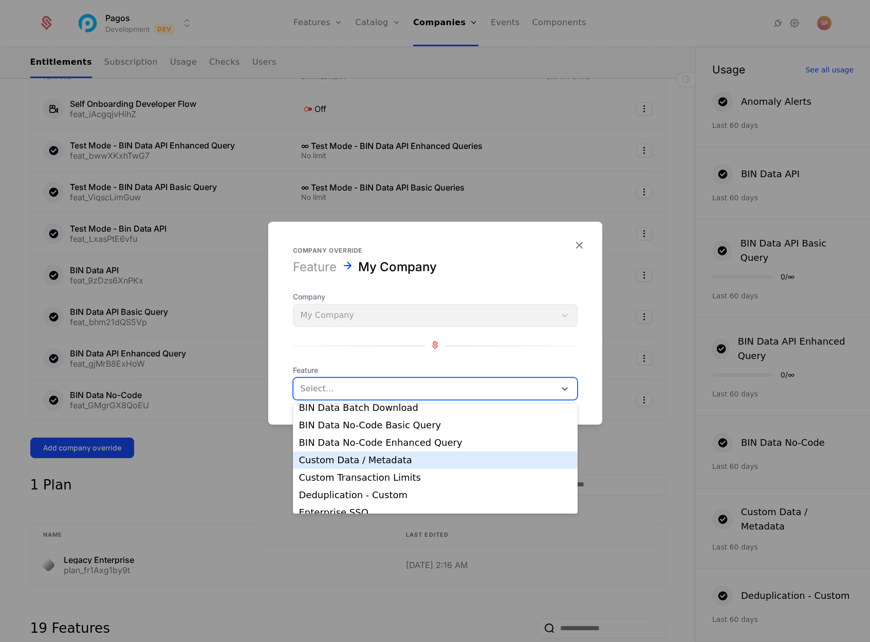
scroll to position [179, 0]
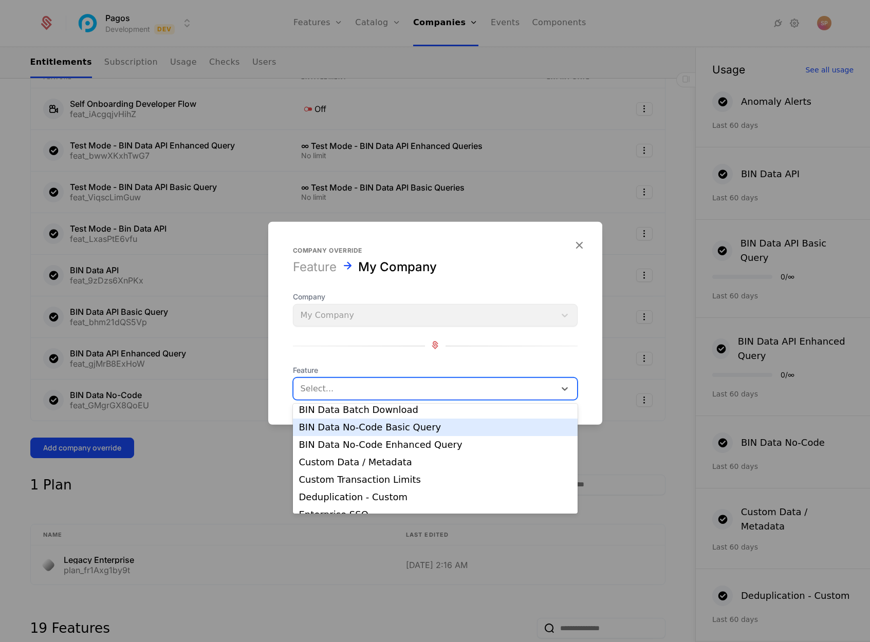
click at [361, 430] on div "BIN Data No-Code Basic Query" at bounding box center [435, 427] width 272 height 9
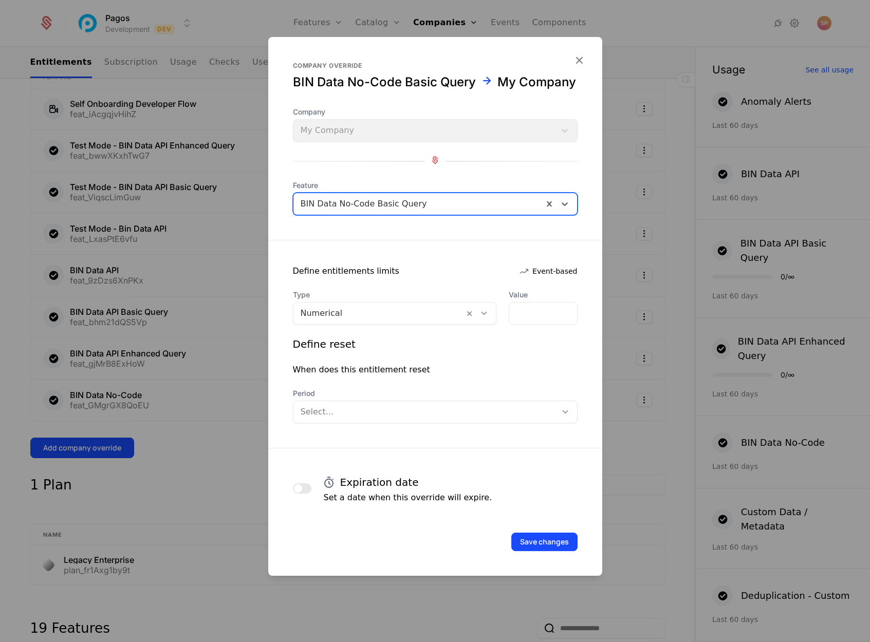
click at [336, 320] on div at bounding box center [379, 313] width 157 height 14
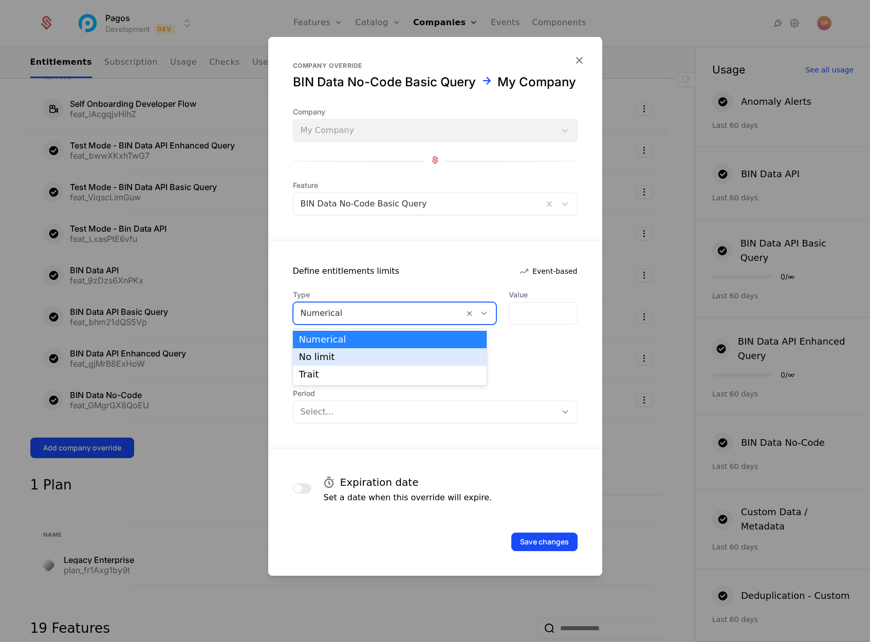
click at [322, 356] on div "No limit" at bounding box center [390, 356] width 182 height 9
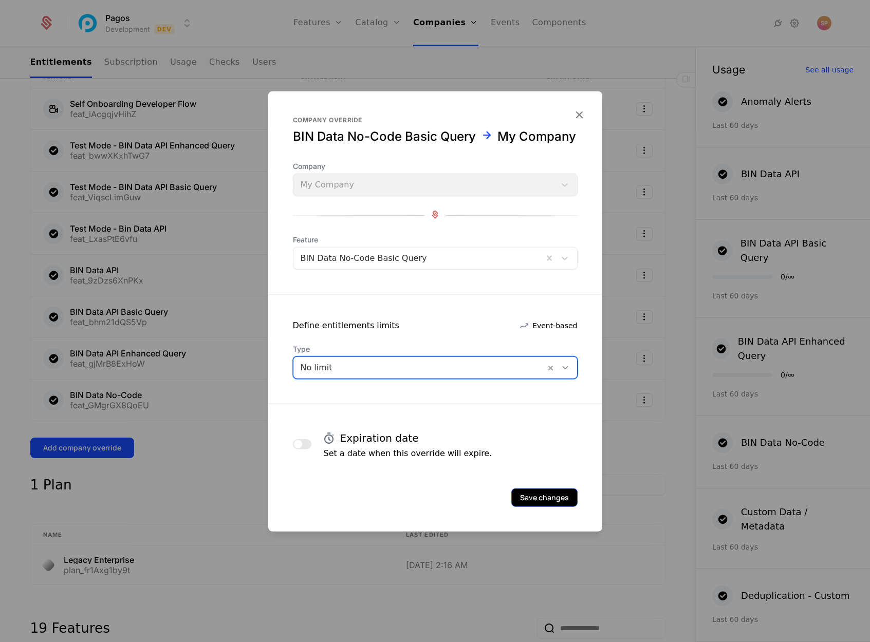
click at [534, 494] on button "Save changes" at bounding box center [544, 498] width 66 height 18
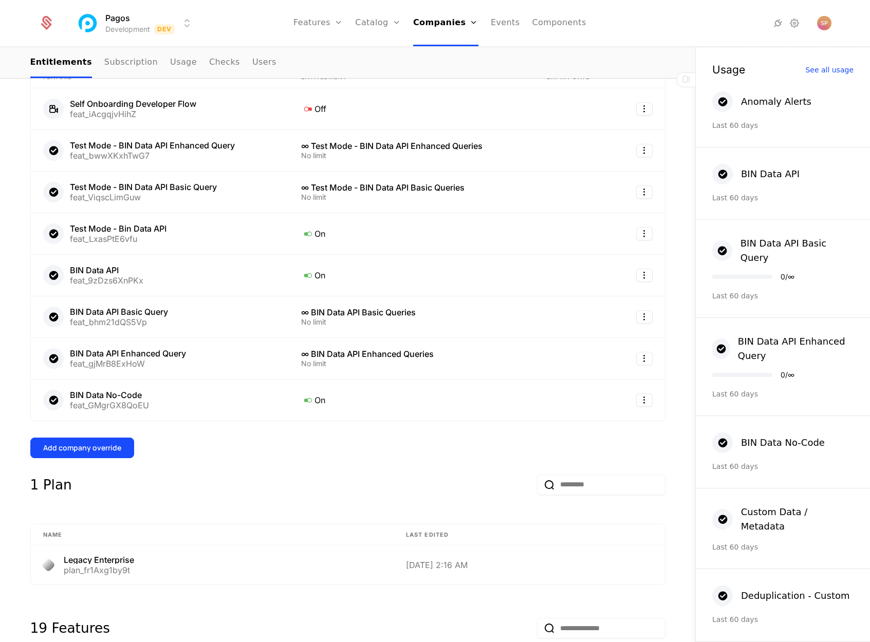
click at [82, 448] on div "Add company override" at bounding box center [82, 448] width 78 height 10
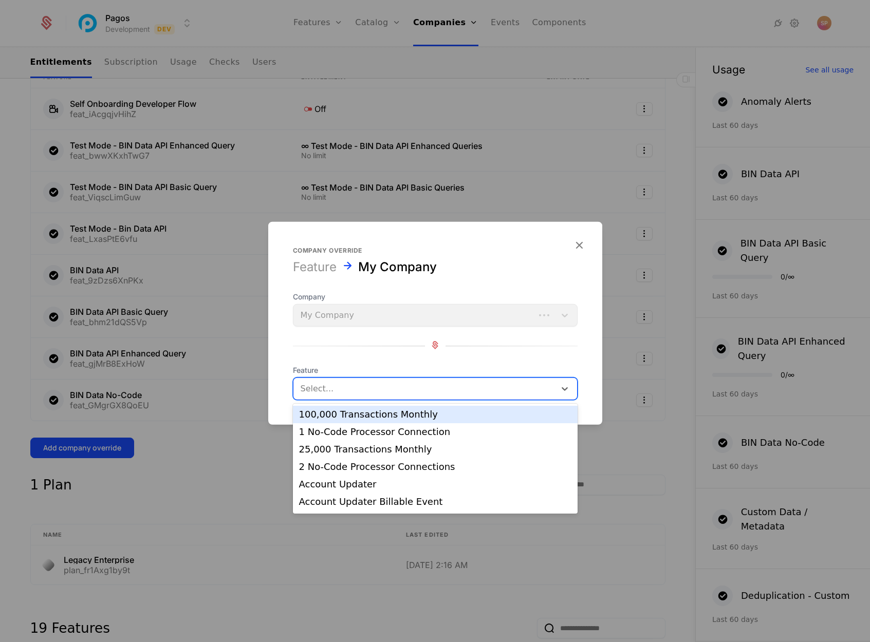
click at [332, 393] on div at bounding box center [425, 389] width 248 height 14
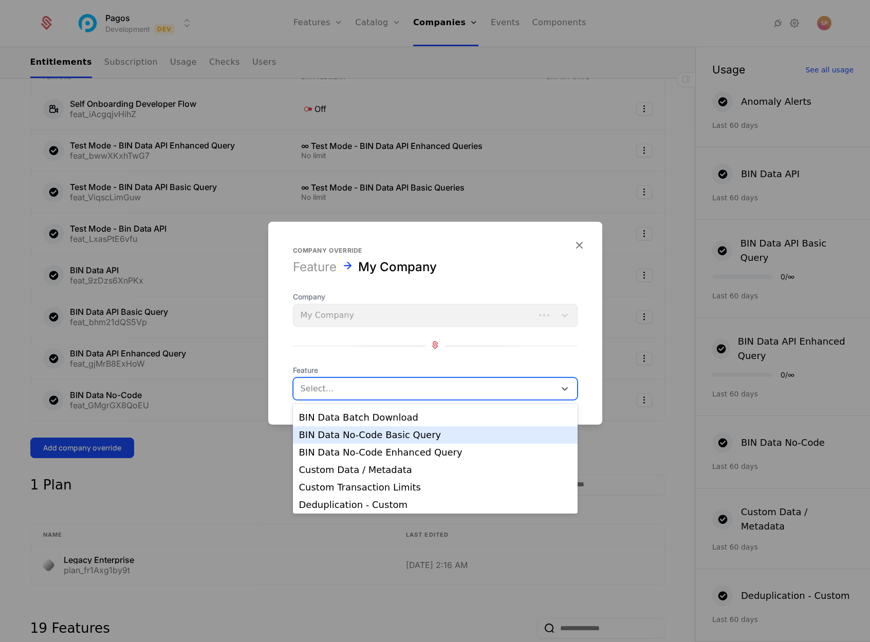
scroll to position [170, 0]
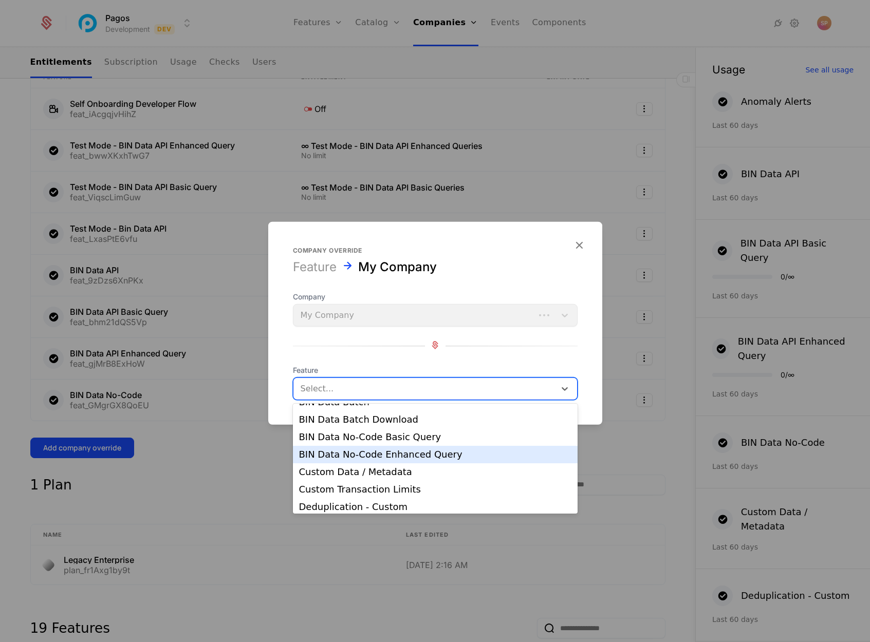
click at [354, 456] on div "BIN Data No-Code Enhanced Query" at bounding box center [435, 454] width 272 height 9
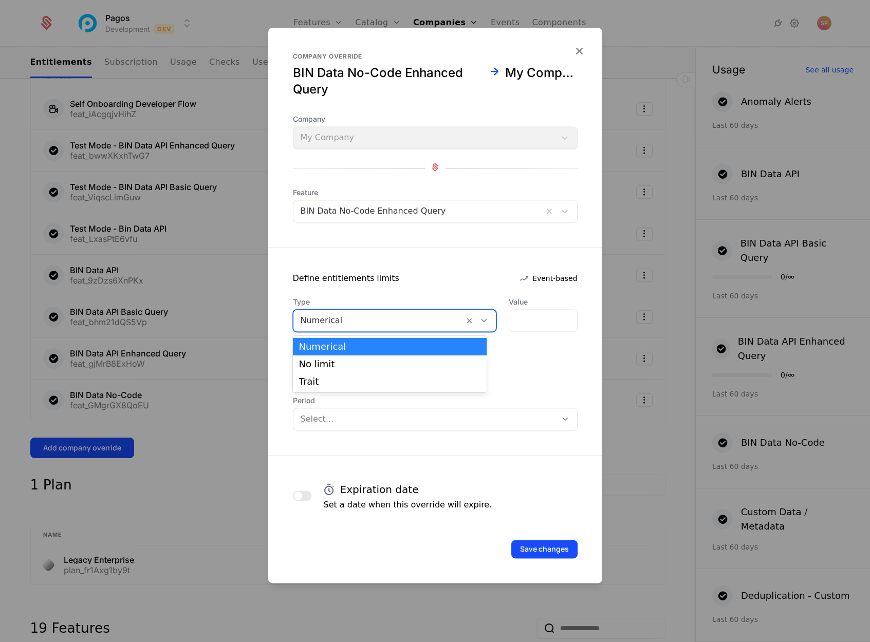
click at [341, 324] on div at bounding box center [379, 320] width 157 height 14
click at [327, 360] on div "No limit" at bounding box center [390, 364] width 182 height 9
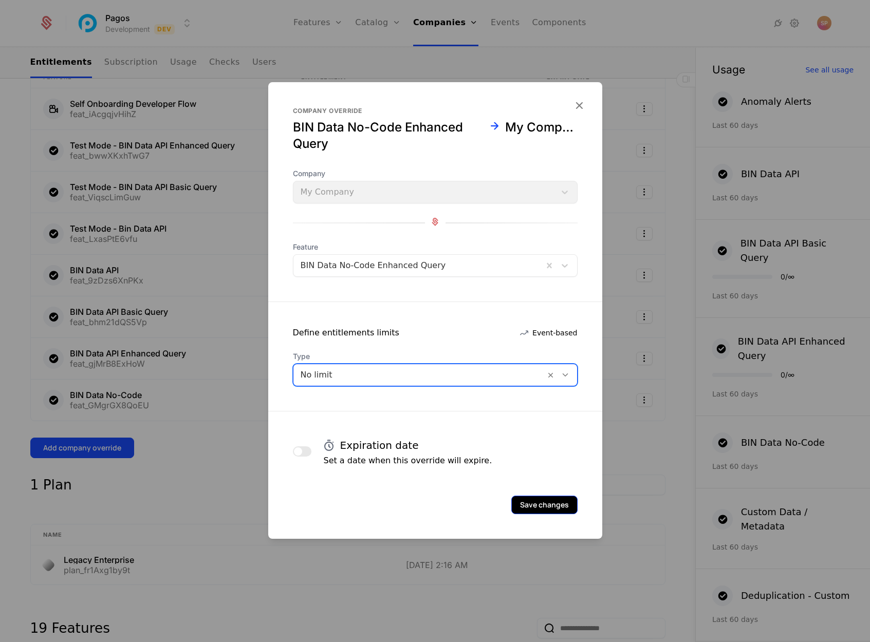
click at [520, 500] on button "Save changes" at bounding box center [544, 505] width 66 height 18
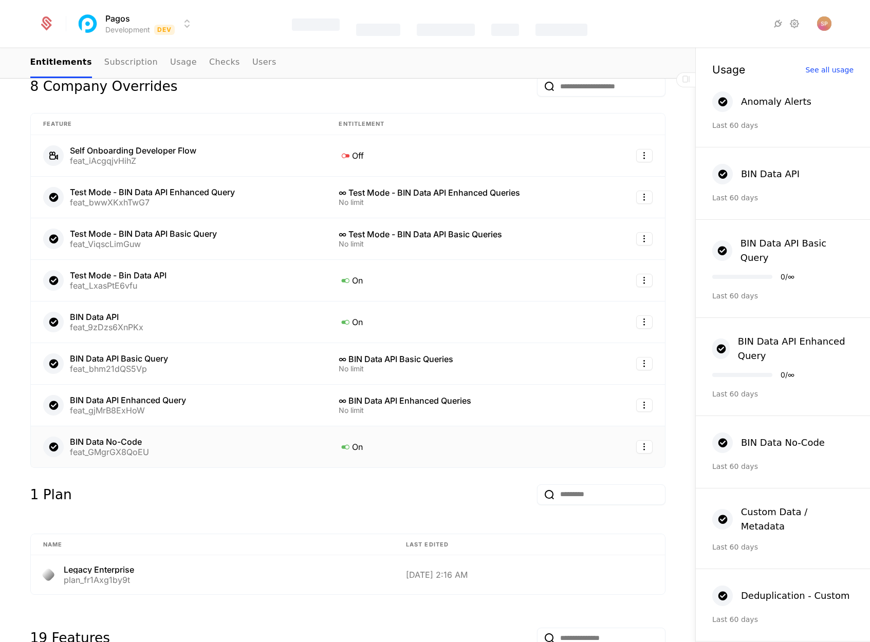
scroll to position [186, 0]
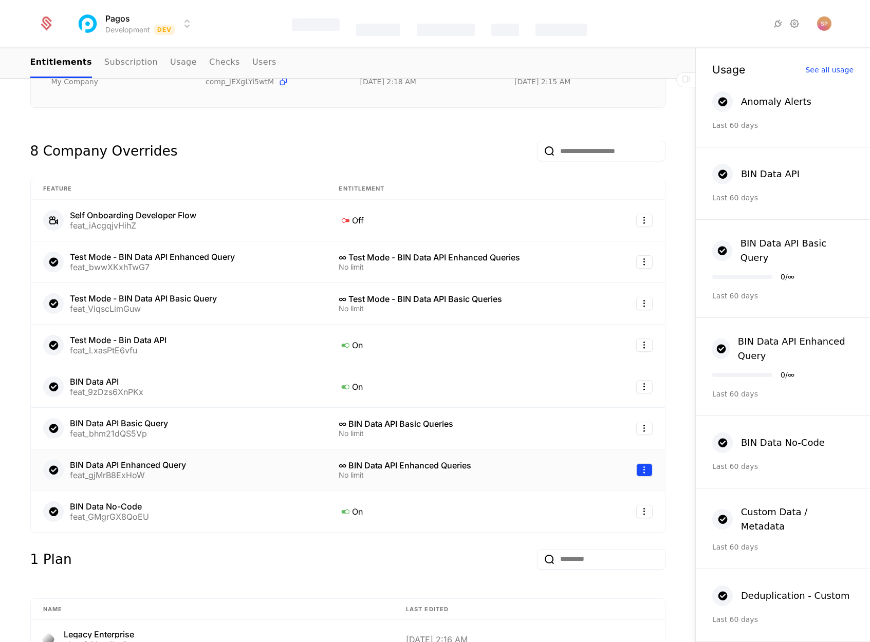
click at [634, 467] on html "Pagos Development Dev Features Catalog Companies Events Components companies My…" at bounding box center [435, 321] width 870 height 642
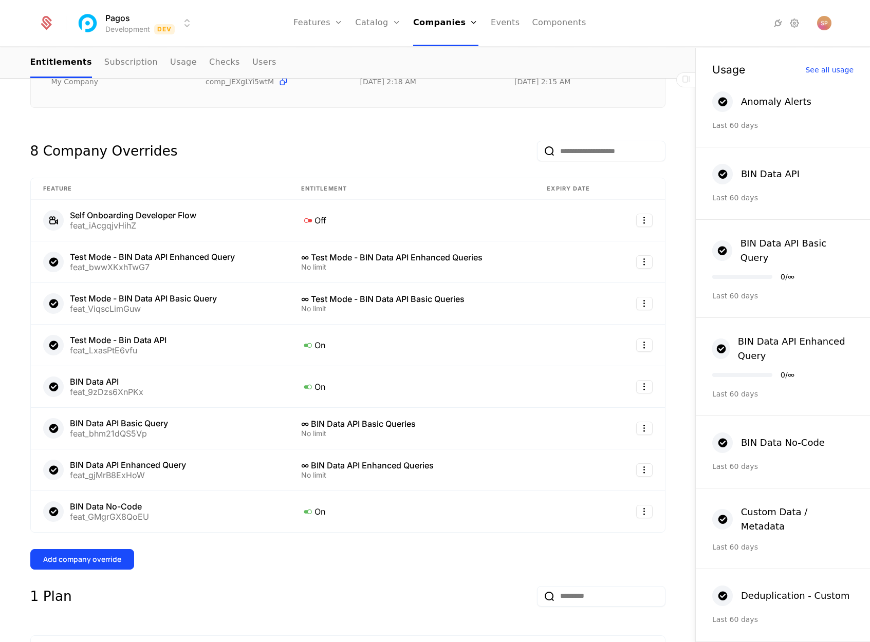
click at [241, 555] on div "Add company override" at bounding box center [347, 559] width 635 height 21
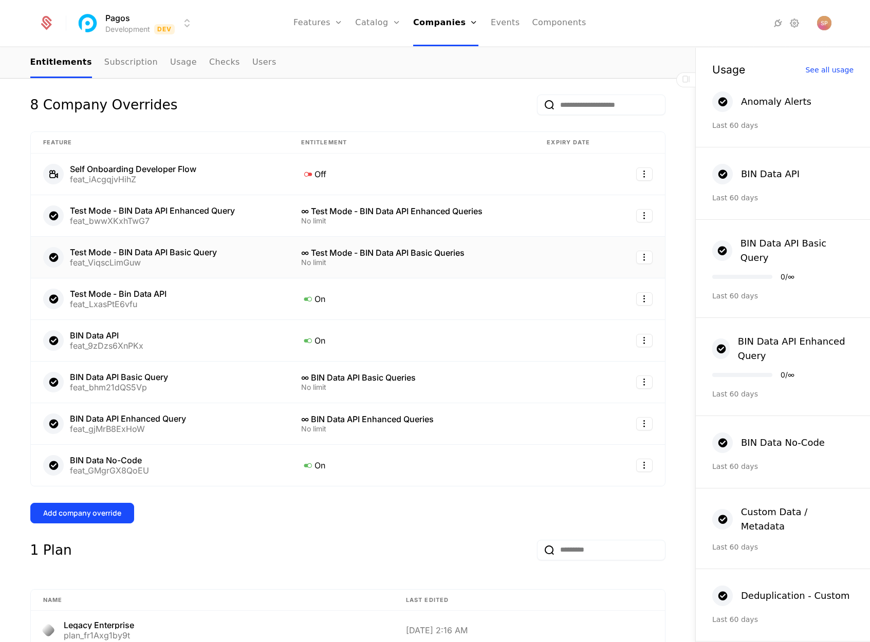
scroll to position [211, 0]
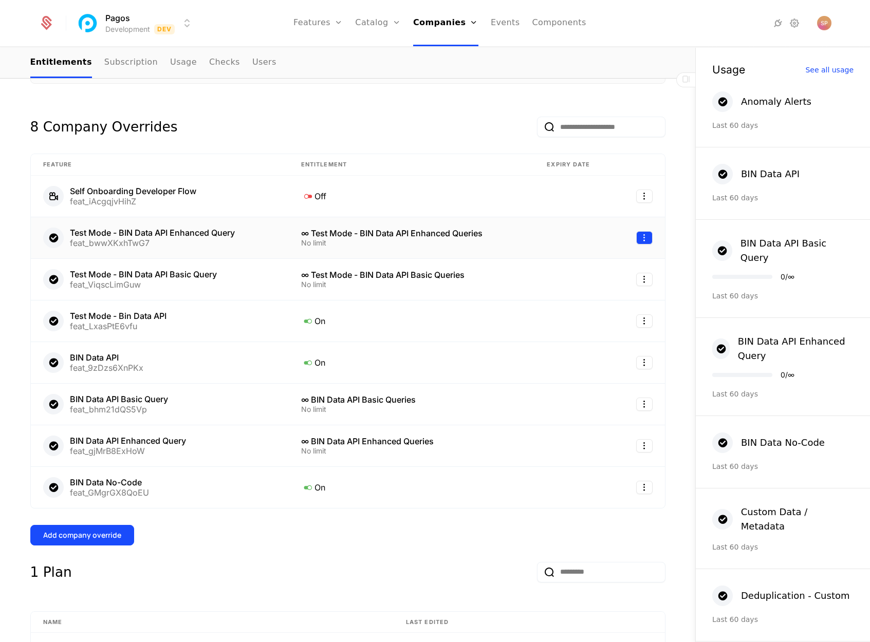
click at [644, 235] on html "Pagos Development Dev Features Features Flags Catalog Plans Add Ons Credits Con…" at bounding box center [435, 321] width 870 height 642
click at [580, 264] on div "Delete" at bounding box center [573, 263] width 30 height 14
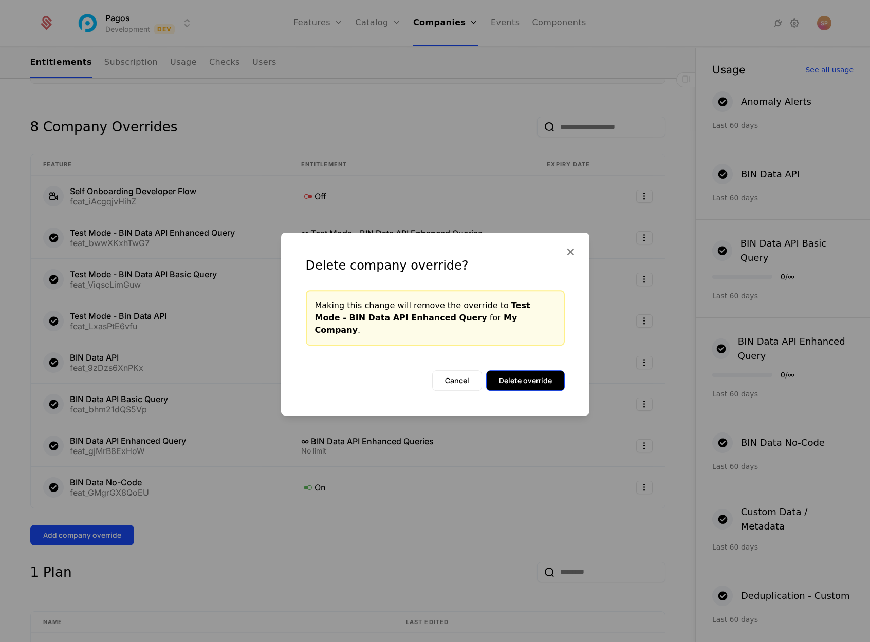
click at [529, 374] on button "Delete override" at bounding box center [525, 380] width 79 height 21
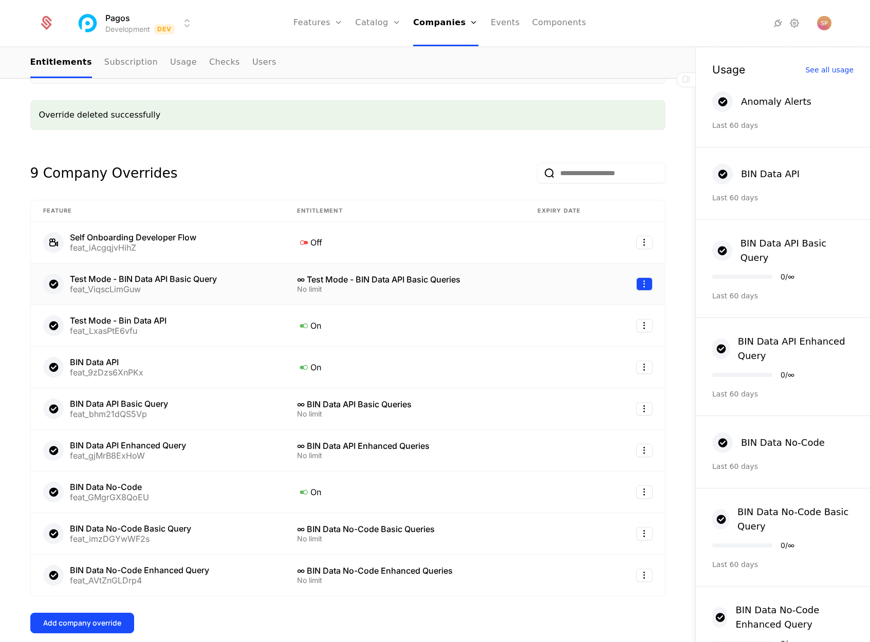
click at [640, 283] on html "Pagos Development Dev Features Features Flags Catalog Plans Add Ons Credits Con…" at bounding box center [435, 321] width 870 height 642
click at [580, 306] on div "Delete" at bounding box center [573, 309] width 30 height 14
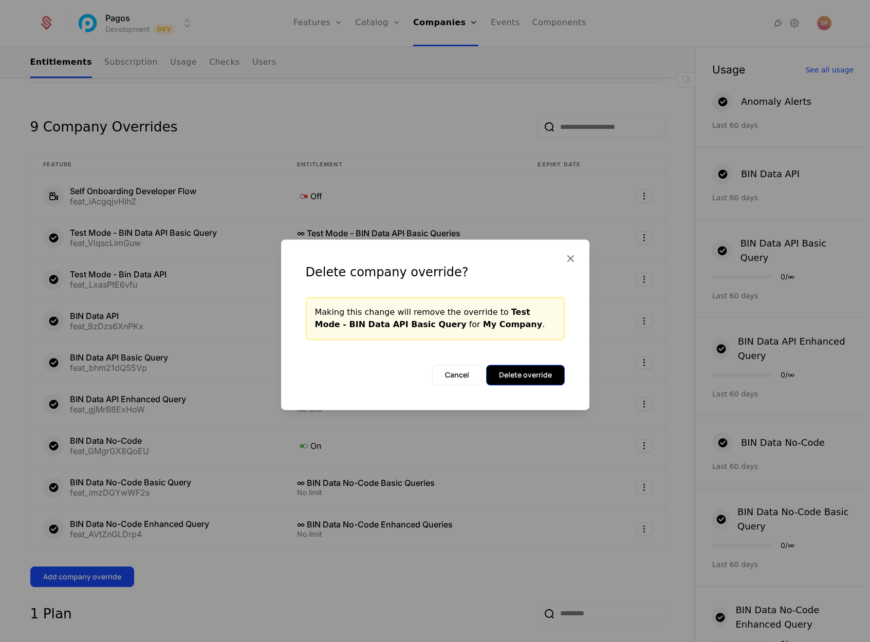
click at [524, 375] on button "Delete override" at bounding box center [525, 375] width 79 height 21
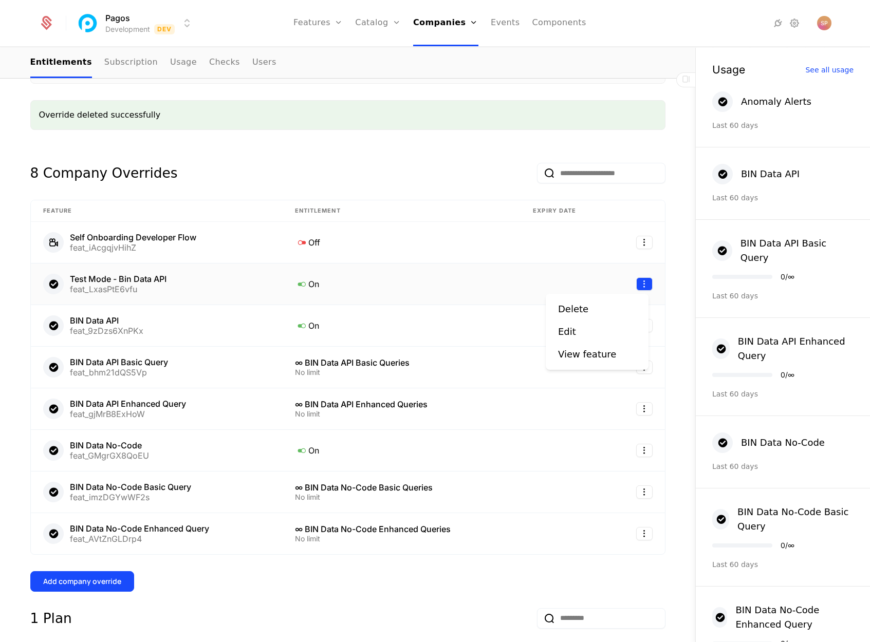
click at [641, 283] on html "Pagos Development Dev Features Features Flags Catalog Plans Add Ons Credits Con…" at bounding box center [435, 321] width 870 height 642
click at [583, 312] on div "Delete" at bounding box center [573, 309] width 30 height 14
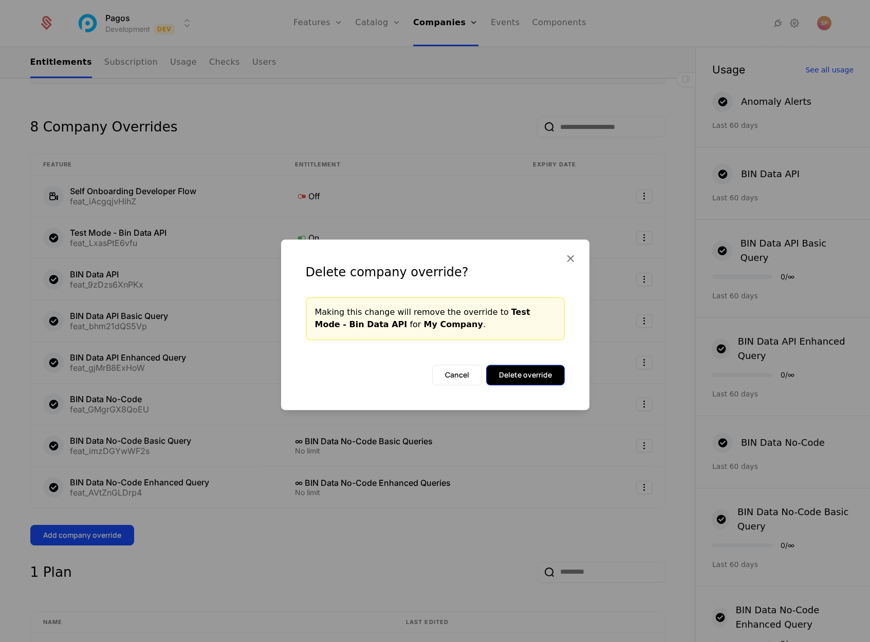
click at [518, 377] on button "Delete override" at bounding box center [525, 375] width 79 height 21
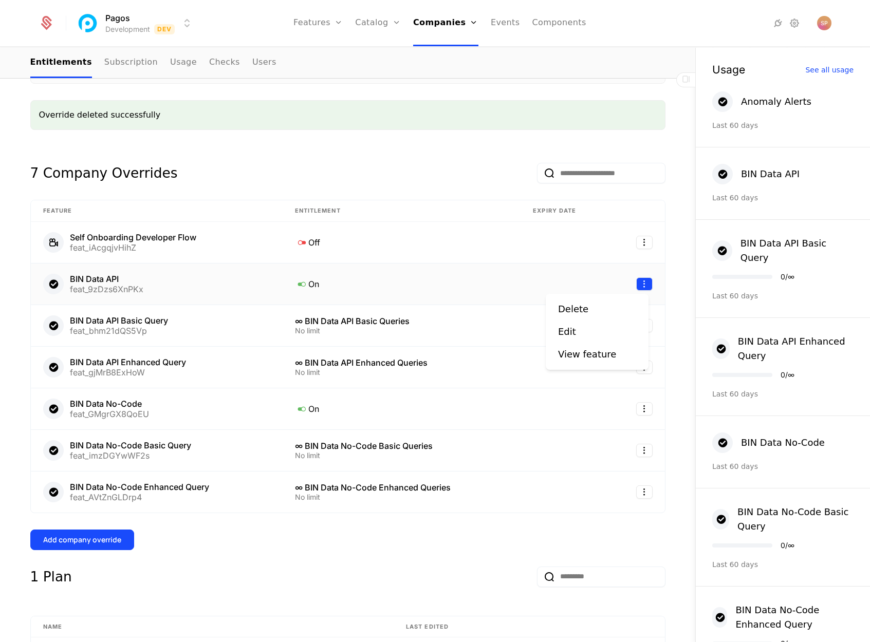
click at [643, 284] on html "Pagos Development Dev Features Features Flags Catalog Plans Add Ons Credits Con…" at bounding box center [435, 321] width 870 height 642
click at [466, 299] on html "Pagos Development Dev Features Features Flags Catalog Plans Add Ons Credits Con…" at bounding box center [435, 321] width 870 height 642
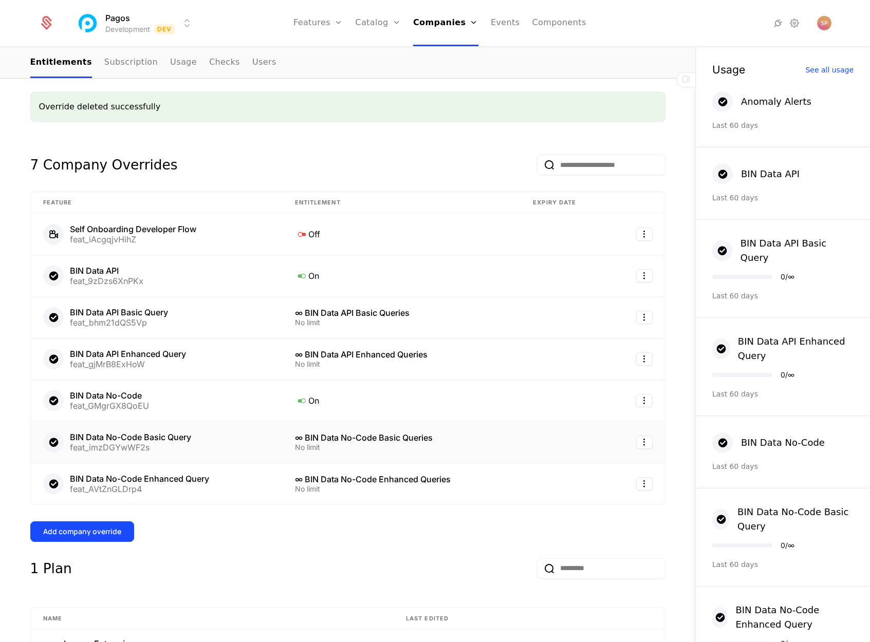
scroll to position [217, 0]
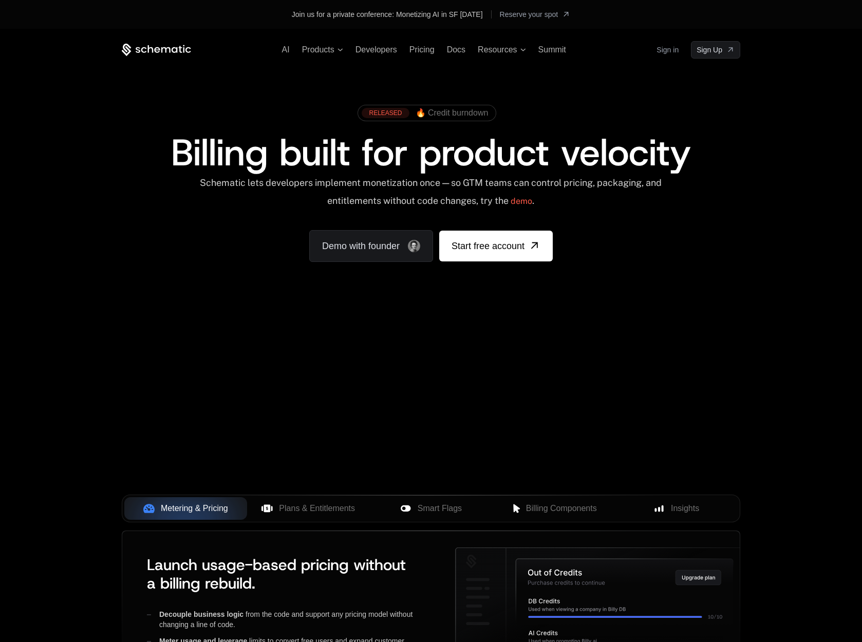
click at [674, 49] on link "Sign in" at bounding box center [667, 50] width 22 height 16
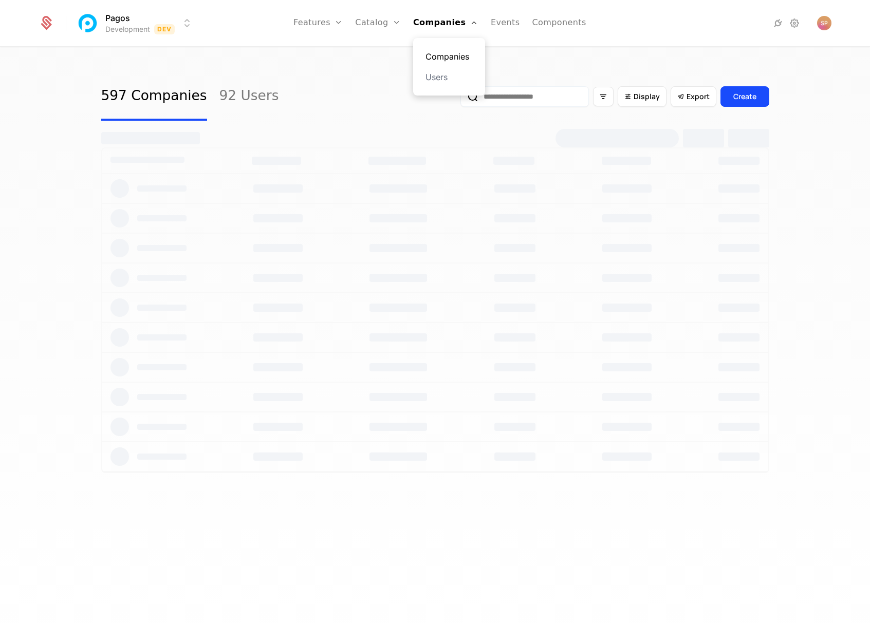
click at [441, 54] on link "Companies" at bounding box center [448, 56] width 47 height 12
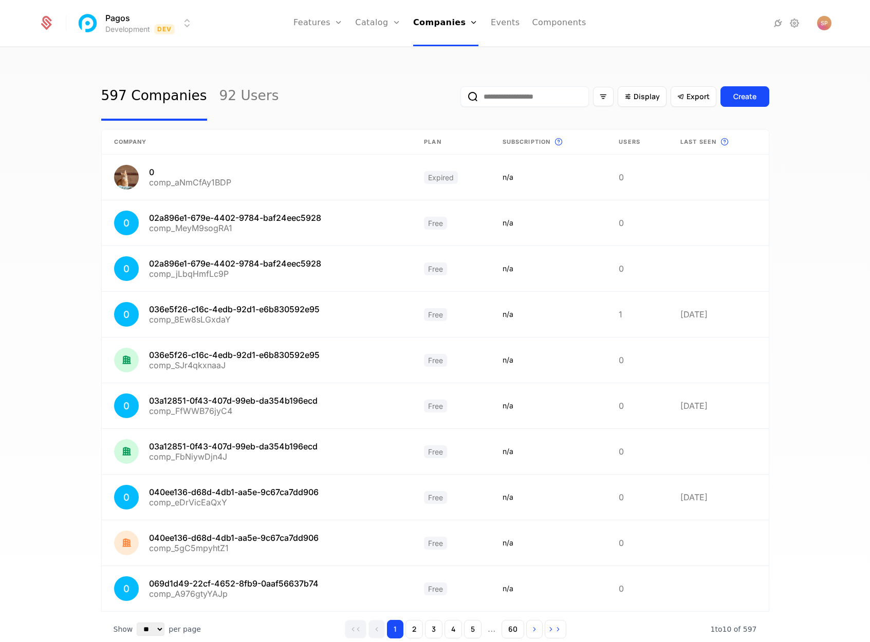
click at [529, 102] on input "email" at bounding box center [524, 96] width 128 height 21
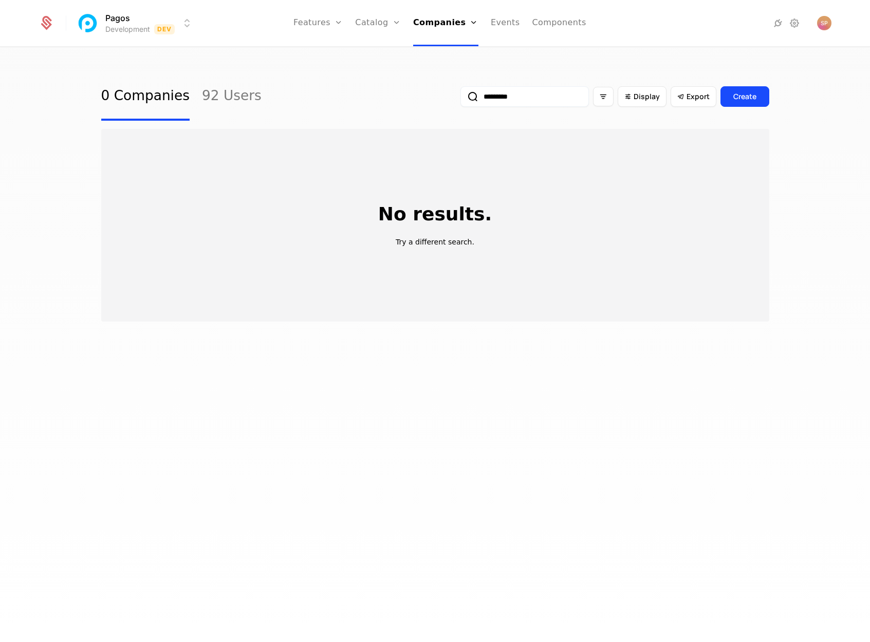
click at [508, 102] on input "*********" at bounding box center [524, 96] width 128 height 21
type input "*********"
click at [180, 27] on html "Pagos Development Dev Features Features Flags Catalog Plans Add Ons Credits Con…" at bounding box center [435, 321] width 870 height 642
click at [186, 58] on div "Production Prod" at bounding box center [166, 53] width 174 height 21
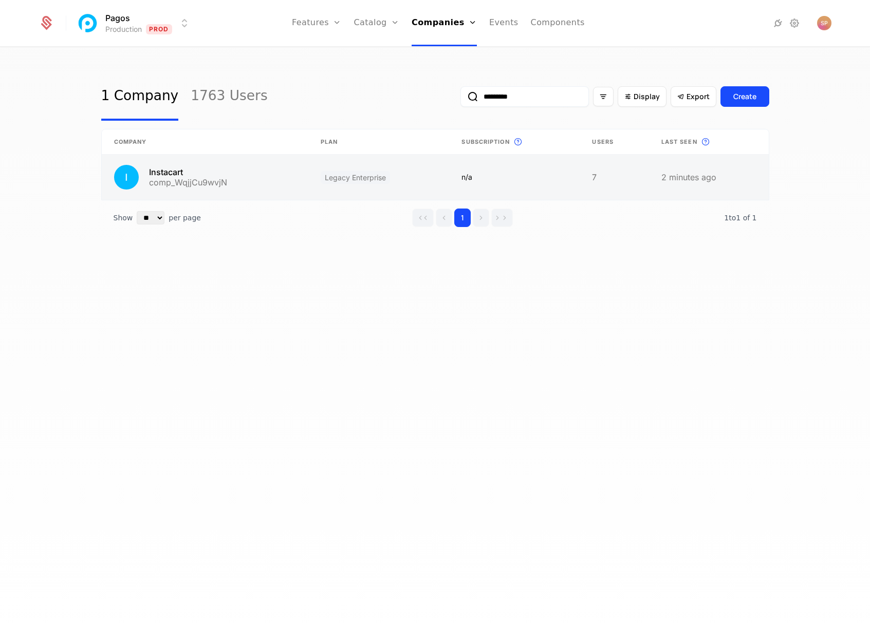
click at [255, 179] on link at bounding box center [205, 177] width 206 height 45
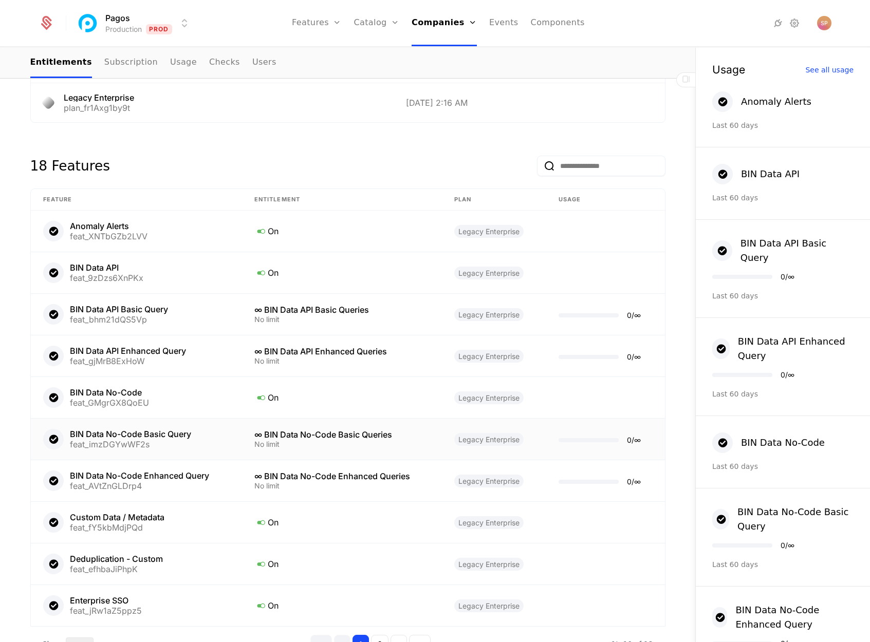
scroll to position [496, 0]
